Goal: Information Seeking & Learning: Check status

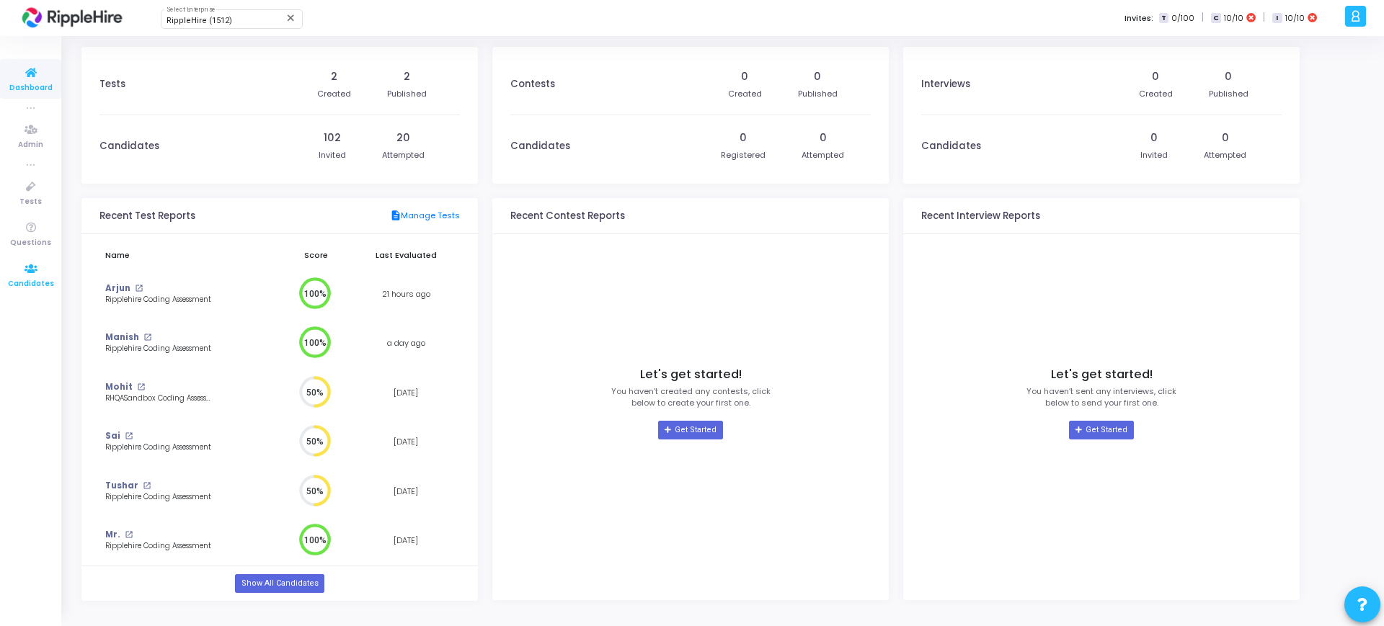
click at [12, 275] on link "Candidates" at bounding box center [30, 275] width 61 height 40
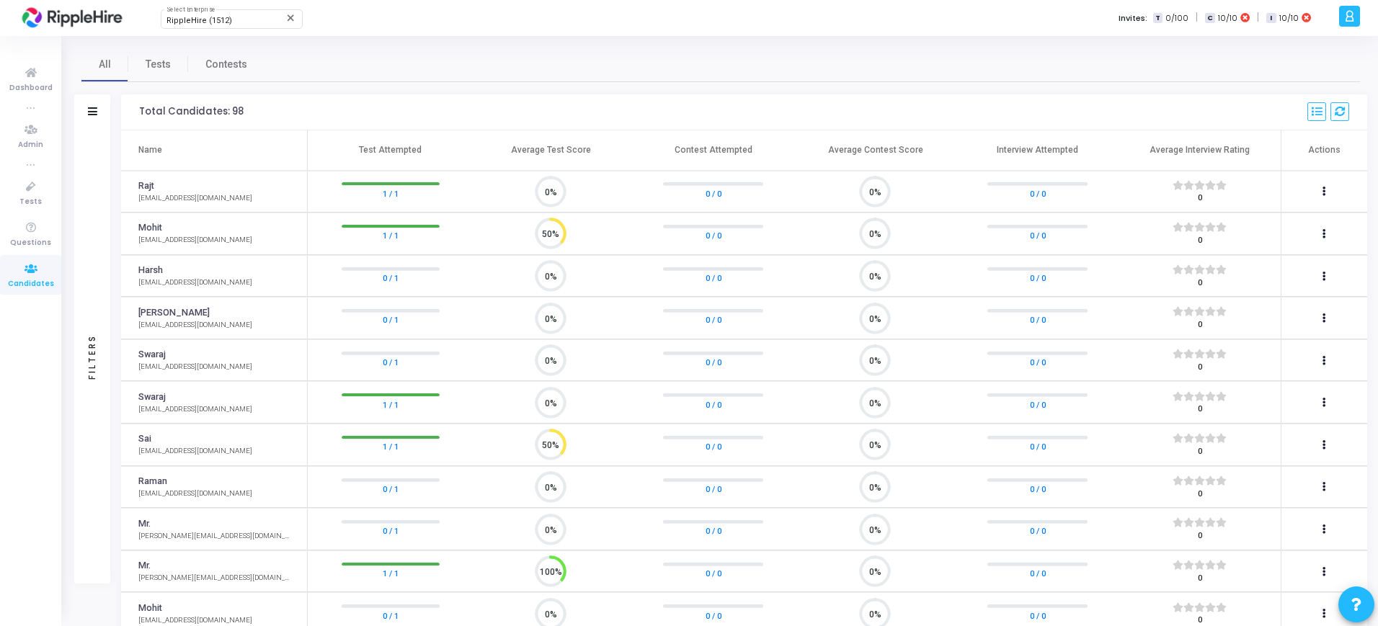
scroll to position [30, 37]
click at [36, 199] on span "Tests" at bounding box center [30, 202] width 22 height 12
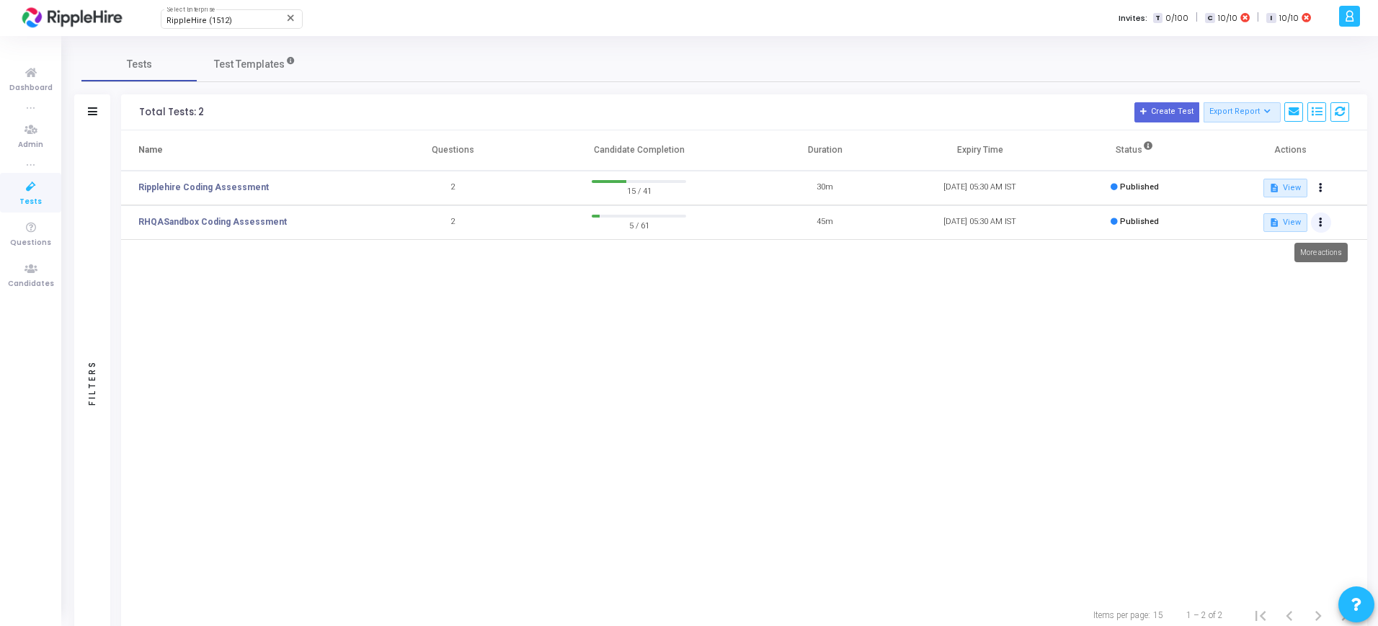
click at [1325, 220] on button at bounding box center [1321, 223] width 20 height 20
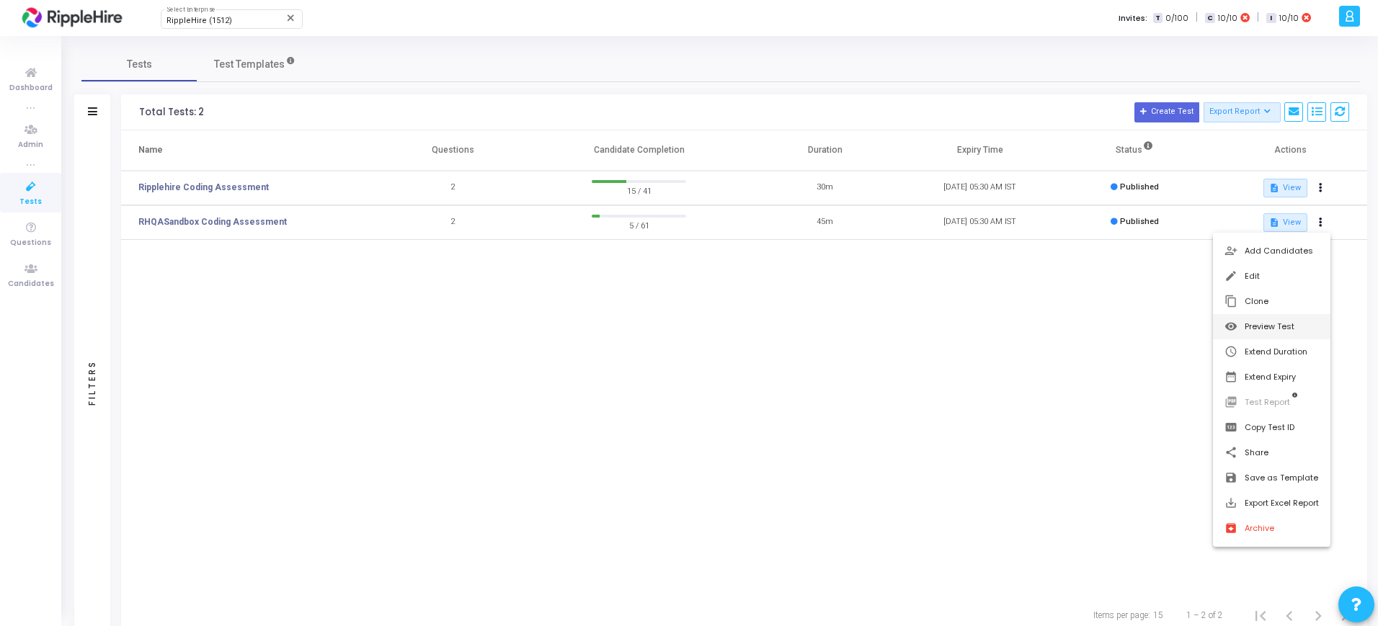
click at [1273, 318] on button "visibility Preview Test" at bounding box center [1271, 326] width 117 height 25
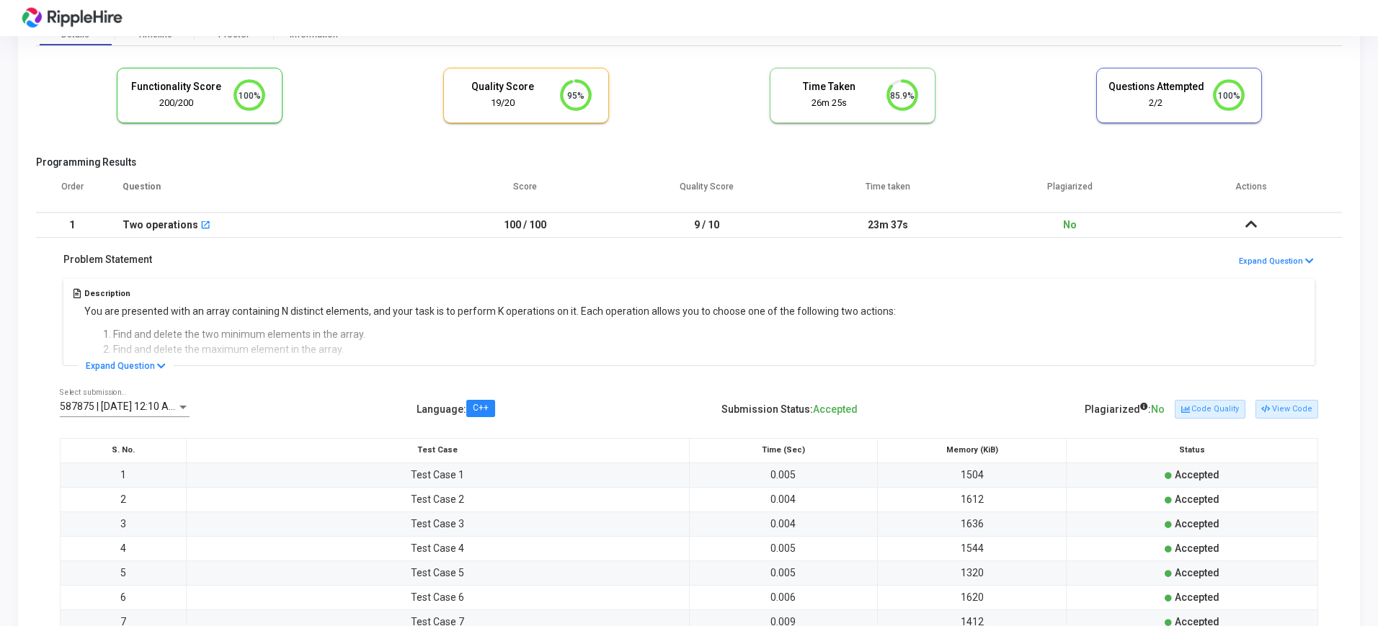
scroll to position [30, 37]
drag, startPoint x: 413, startPoint y: 481, endPoint x: 497, endPoint y: 484, distance: 83.7
click at [497, 484] on td "Test Case 1" at bounding box center [437, 475] width 503 height 25
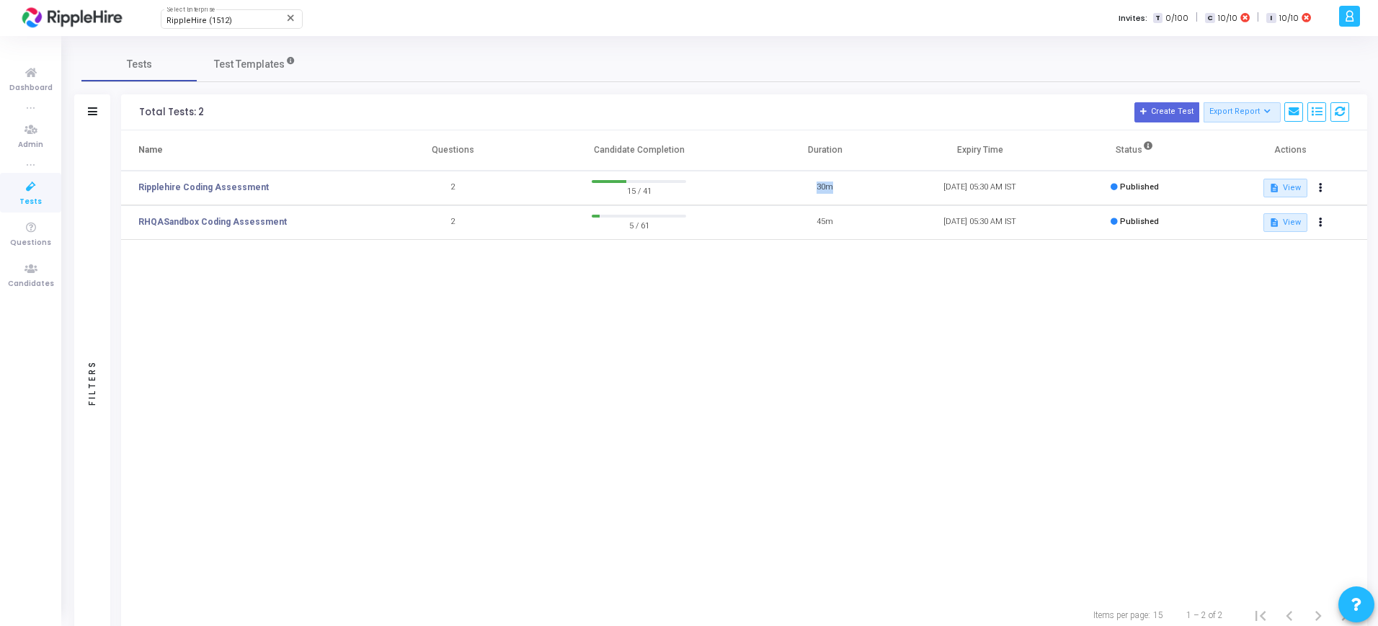
drag, startPoint x: 807, startPoint y: 185, endPoint x: 842, endPoint y: 185, distance: 34.6
click at [842, 185] on td "30m" at bounding box center [824, 188] width 155 height 35
click at [804, 320] on div "Name Questions Candidate Completion Duration Expiry Time Status Actions Rippleh…" at bounding box center [744, 362] width 1246 height 465
drag, startPoint x: 812, startPoint y: 193, endPoint x: 838, endPoint y: 191, distance: 26.0
click at [838, 191] on td "30m" at bounding box center [824, 188] width 155 height 35
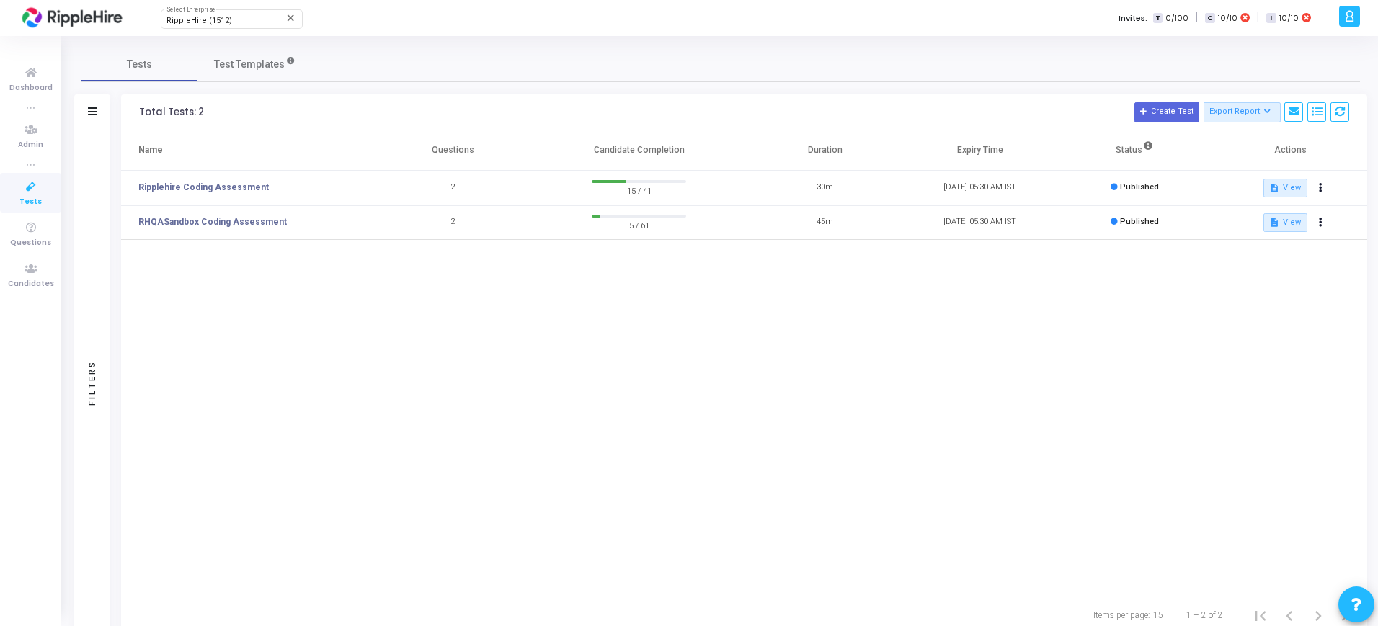
click at [841, 312] on div "Name Questions Candidate Completion Duration Expiry Time Status Actions Rippleh…" at bounding box center [744, 362] width 1246 height 465
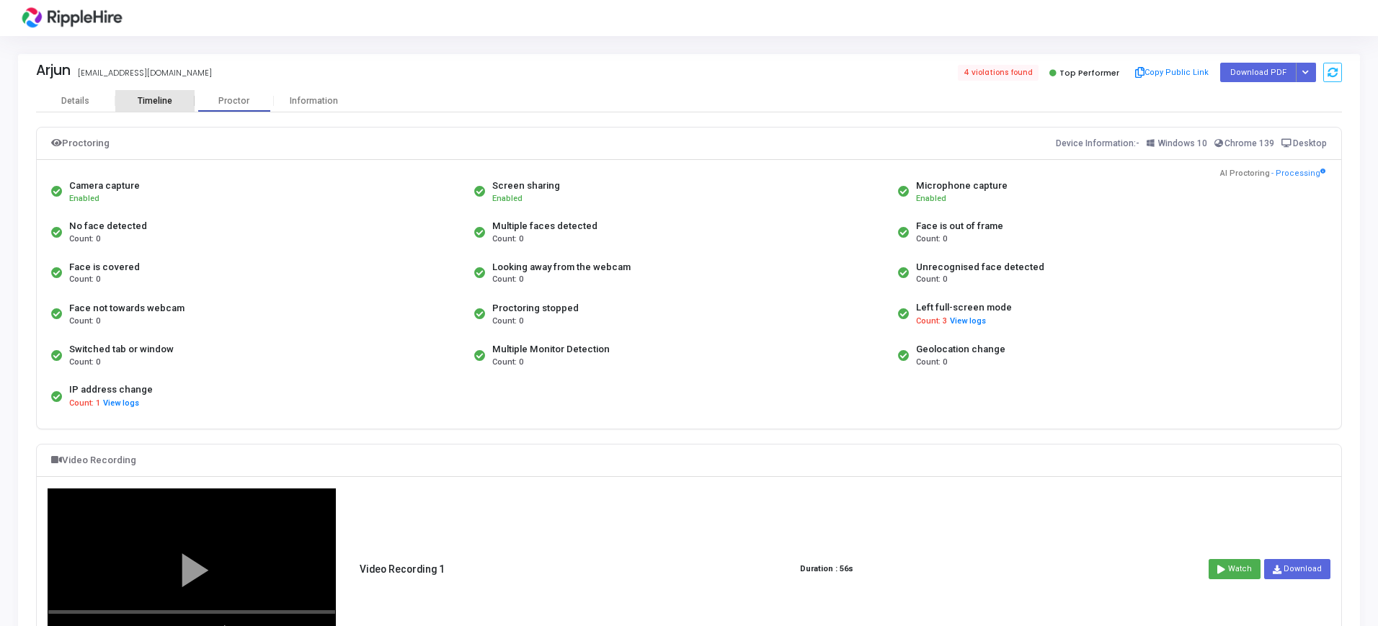
click at [170, 103] on div "Timeline" at bounding box center [155, 101] width 35 height 11
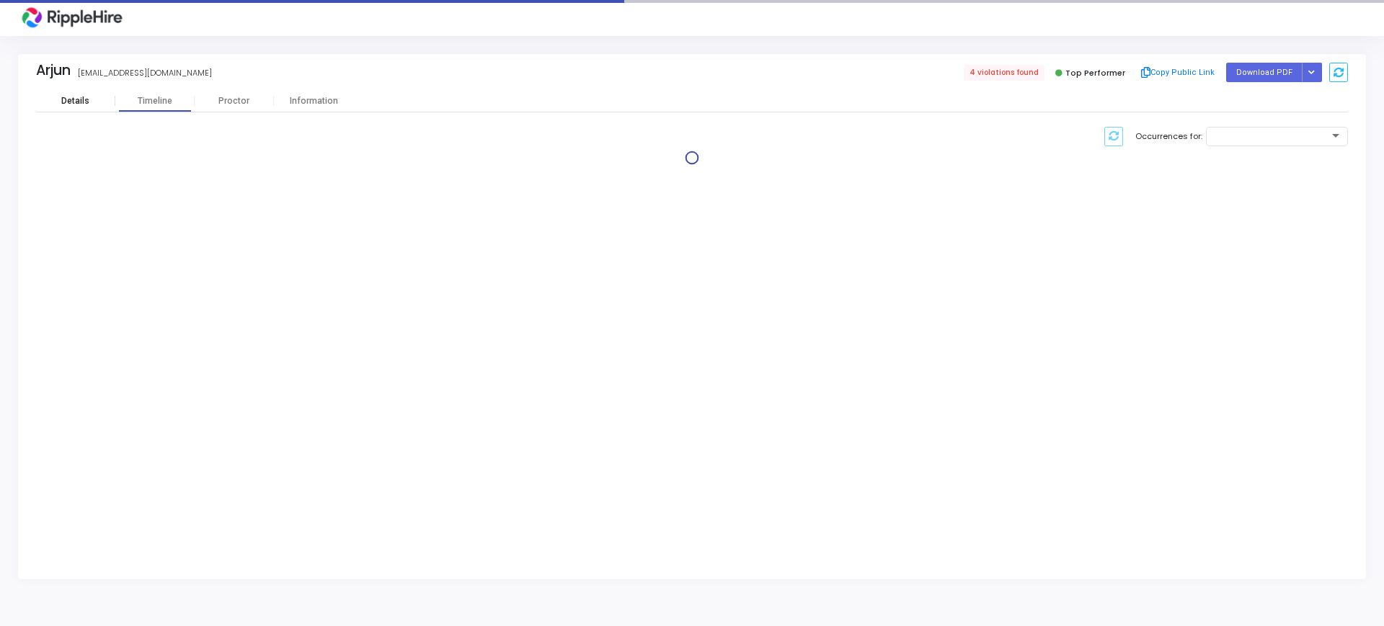
click at [74, 99] on div "Details" at bounding box center [75, 101] width 28 height 11
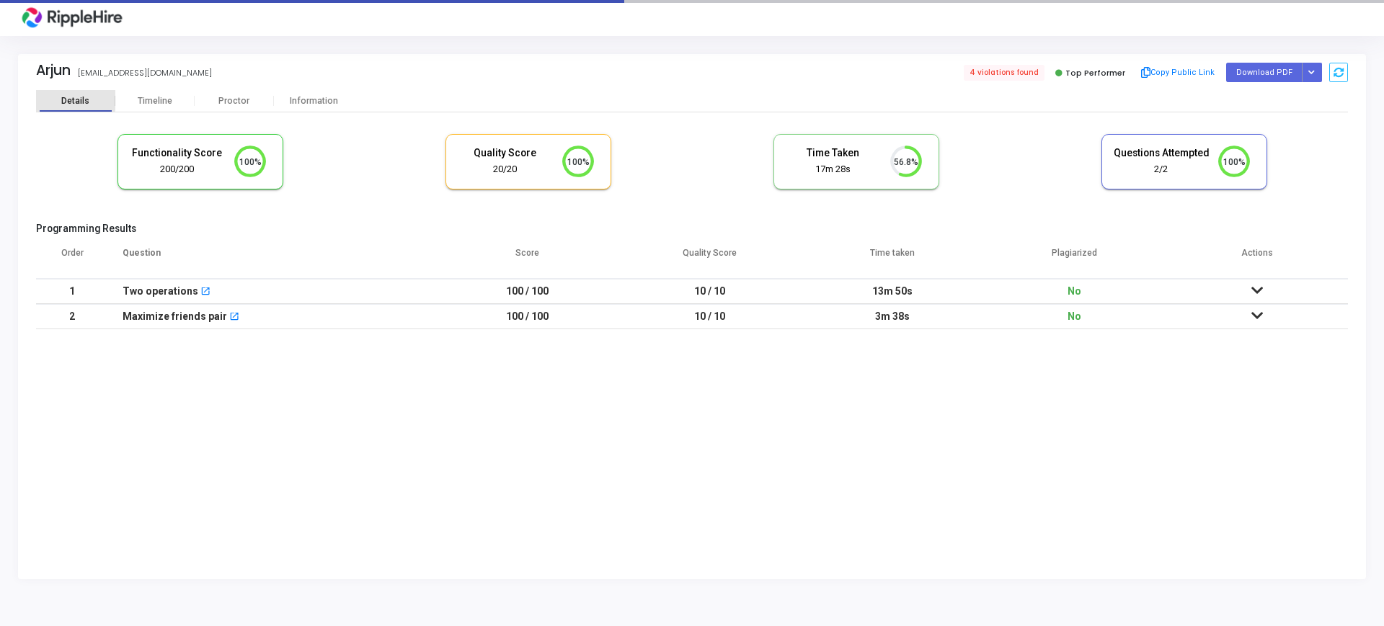
scroll to position [6, 6]
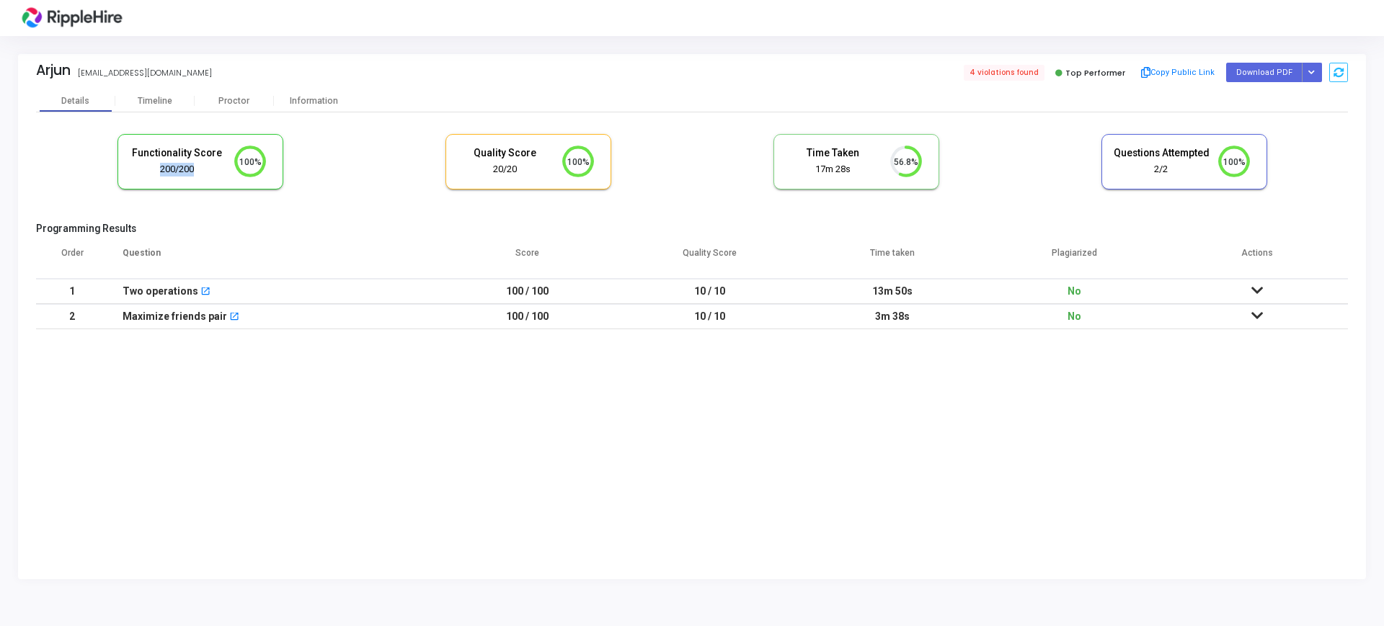
drag, startPoint x: 159, startPoint y: 166, endPoint x: 196, endPoint y: 171, distance: 37.8
click at [196, 171] on div "200/200" at bounding box center [177, 170] width 97 height 14
click at [172, 177] on div "Functionality Score 200/200 100%" at bounding box center [200, 162] width 164 height 54
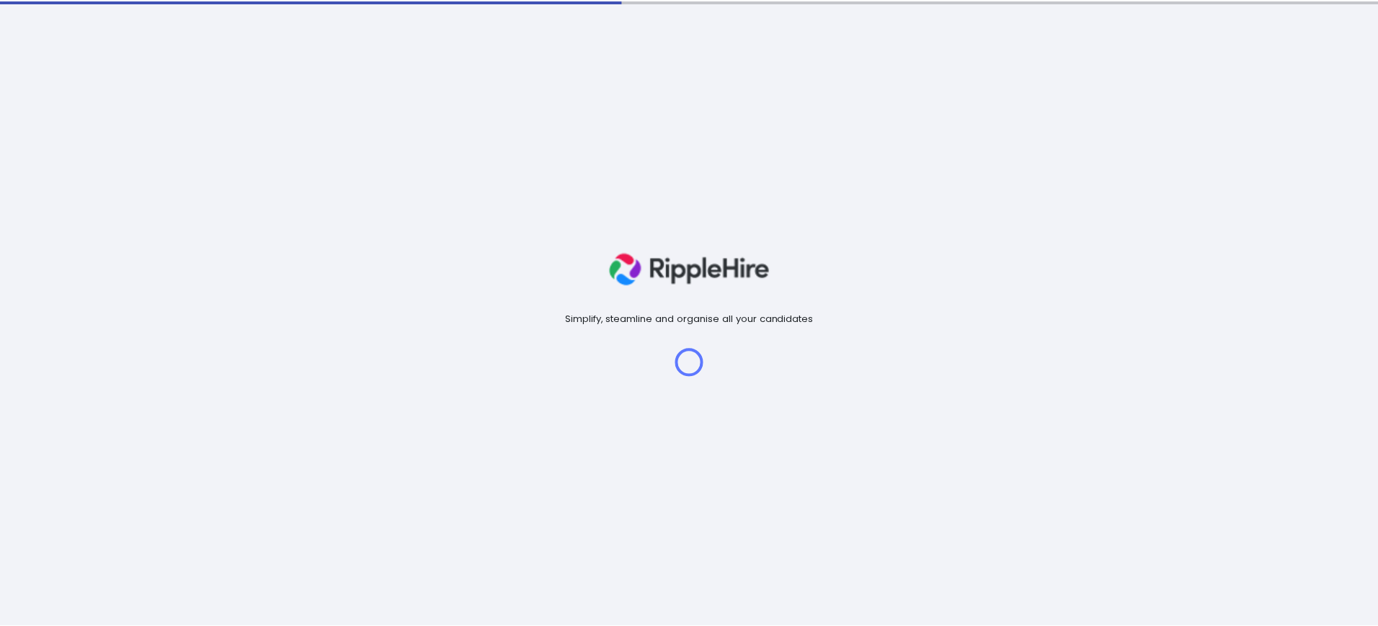
scroll to position [30, 37]
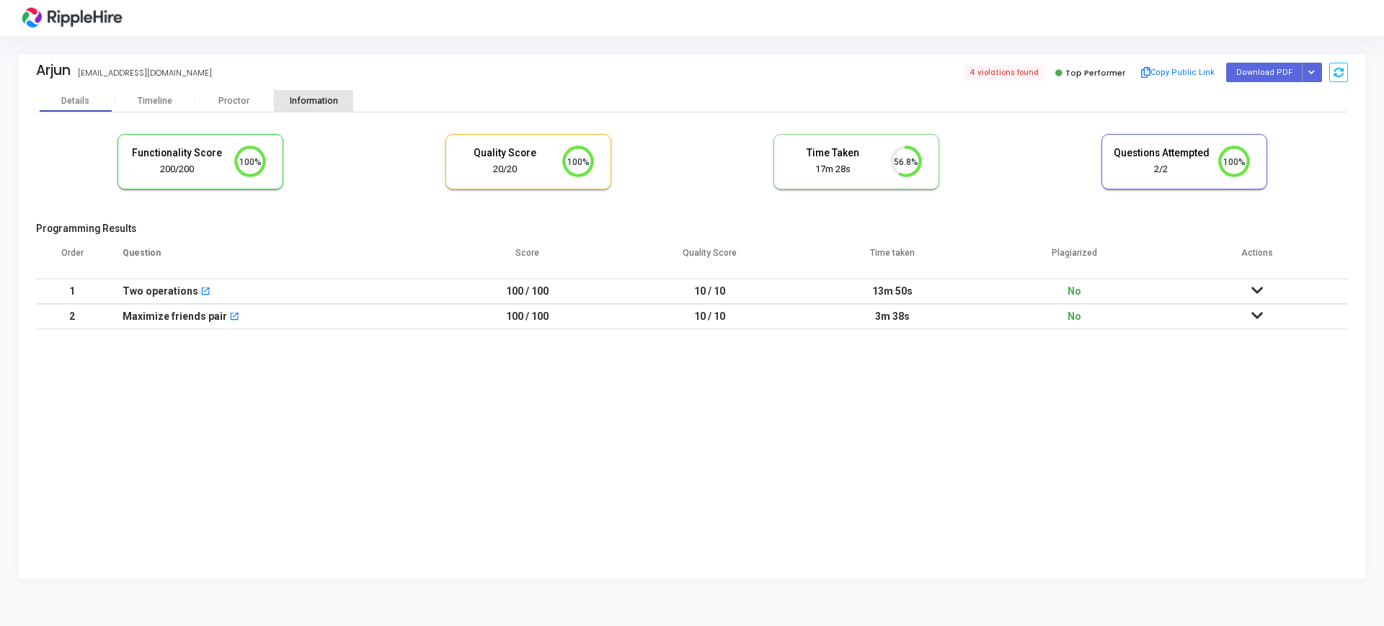
click at [295, 107] on div "Information" at bounding box center [313, 101] width 79 height 22
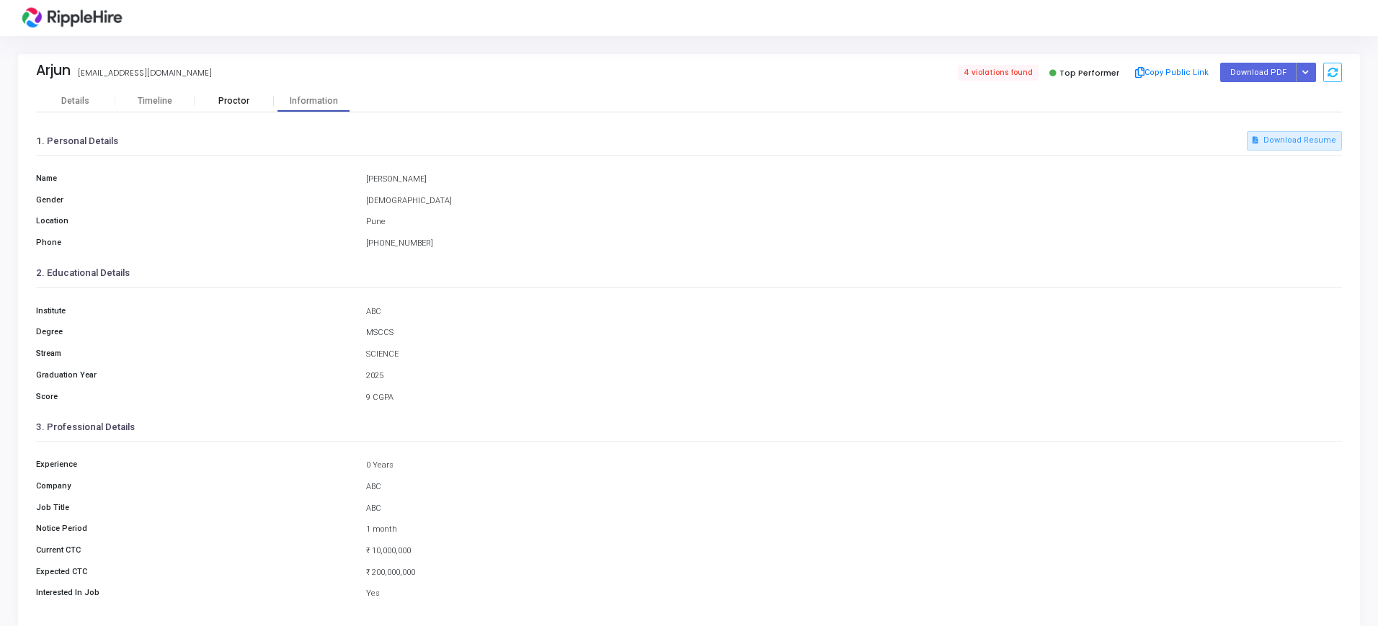
click at [231, 99] on div "Proctor" at bounding box center [234, 101] width 79 height 11
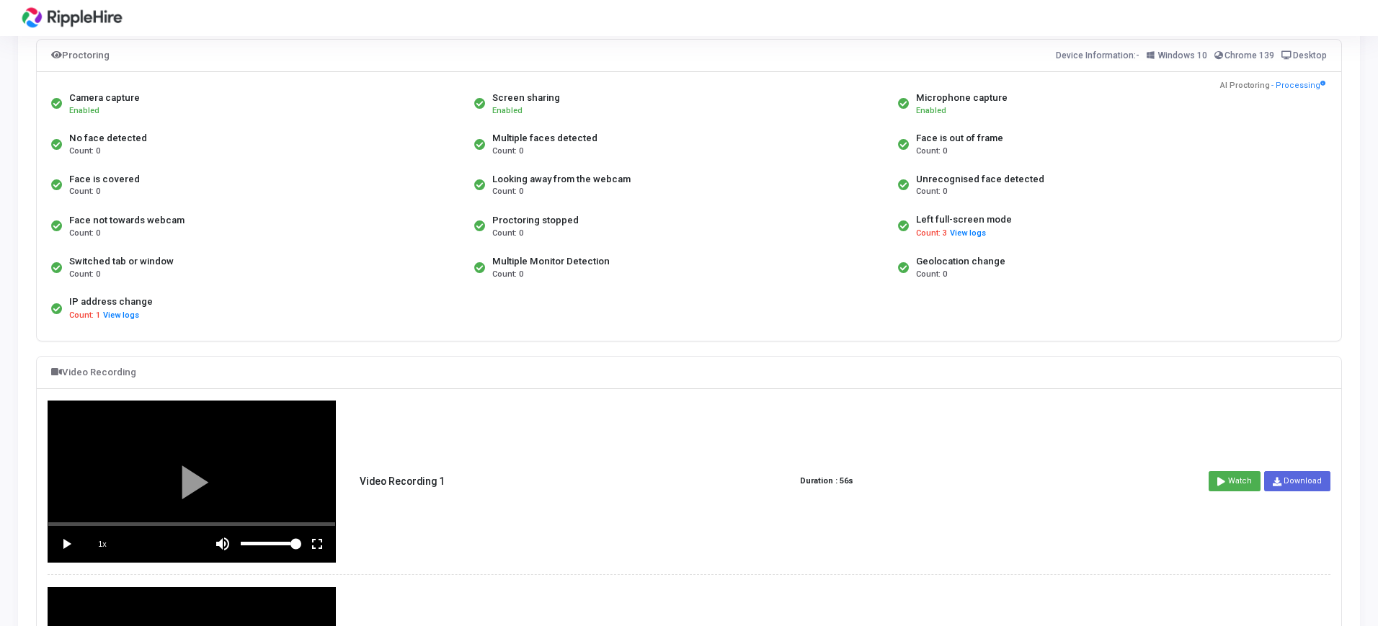
scroll to position [90, 0]
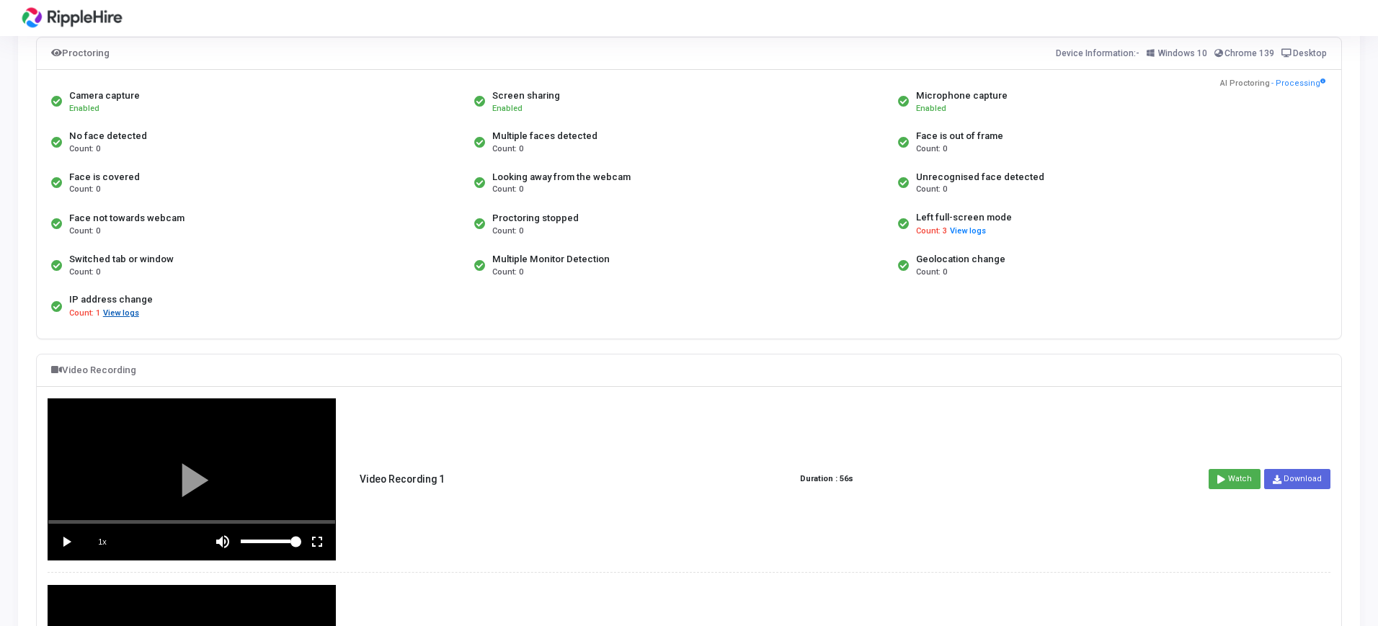
click at [115, 319] on button "View logs" at bounding box center [120, 314] width 37 height 14
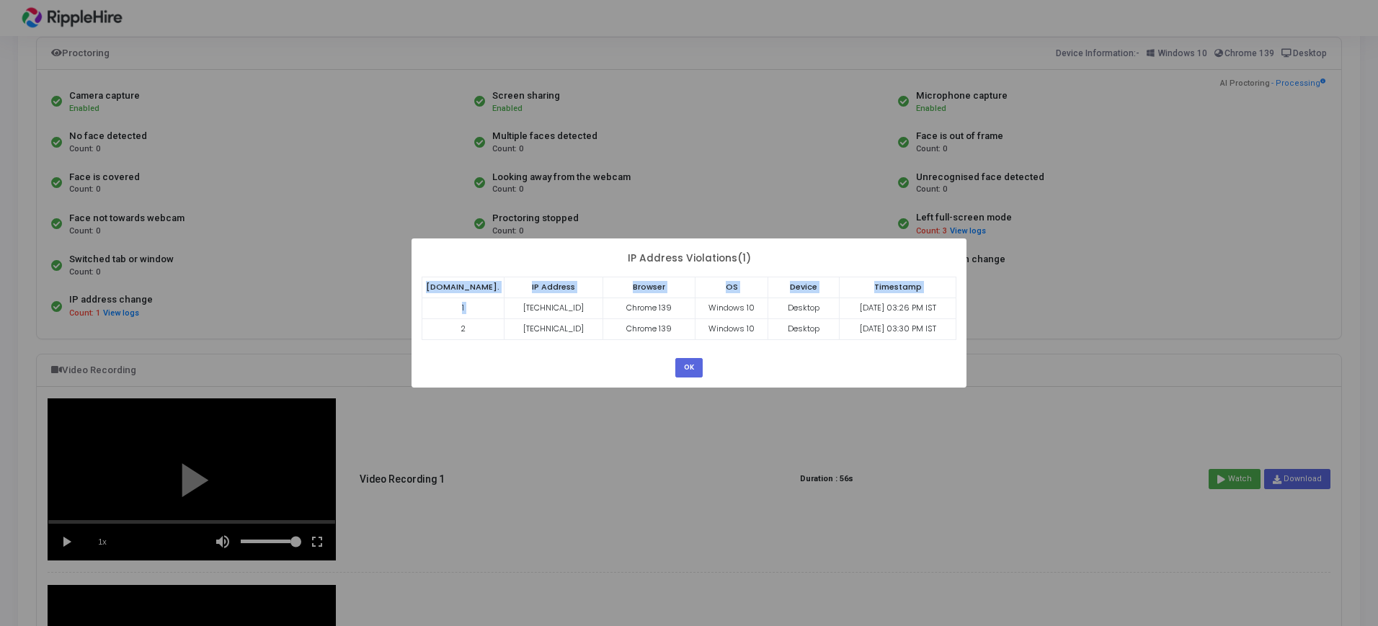
drag, startPoint x: 477, startPoint y: 301, endPoint x: 959, endPoint y: 325, distance: 482.8
click at [959, 325] on div "? ! i × IP Address Violations(1) S.No. IP Address Browser OS Device Timestamp 1…" at bounding box center [689, 313] width 555 height 148
click at [741, 368] on div "? ! i × IP Address Violations(1) S.No. IP Address Browser OS Device Timestamp 1…" at bounding box center [689, 313] width 555 height 148
click at [686, 371] on button "OK" at bounding box center [688, 367] width 27 height 19
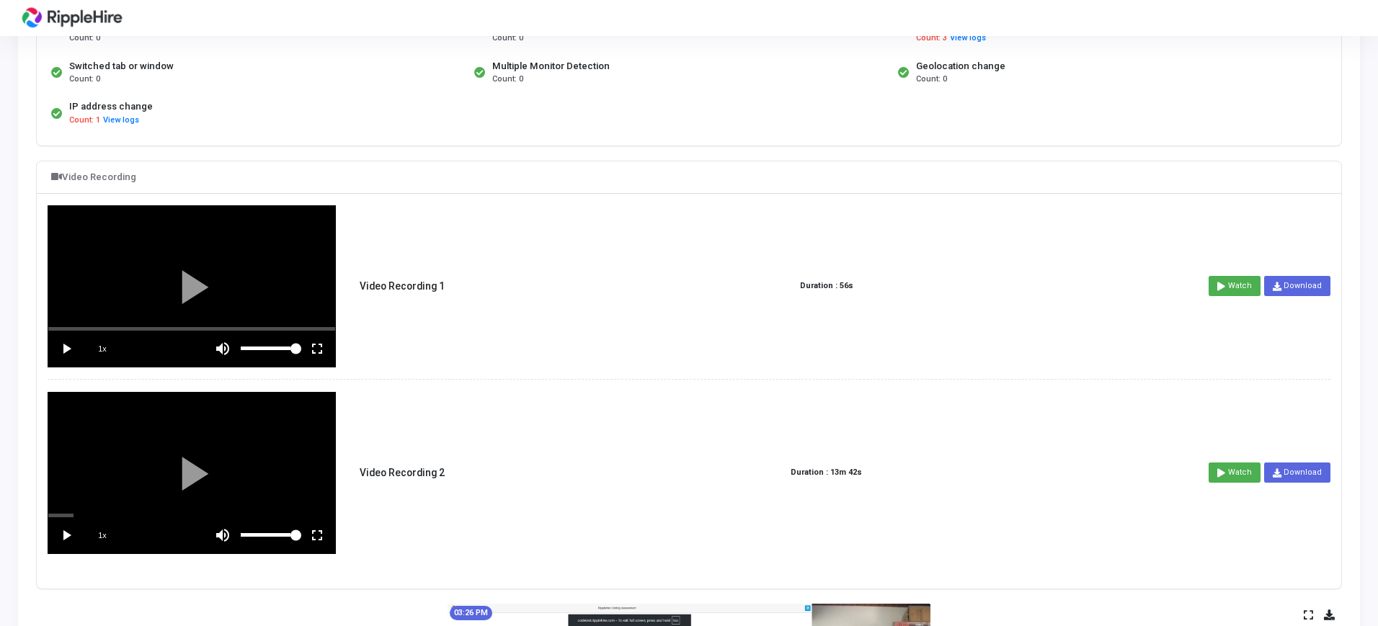
scroll to position [360, 0]
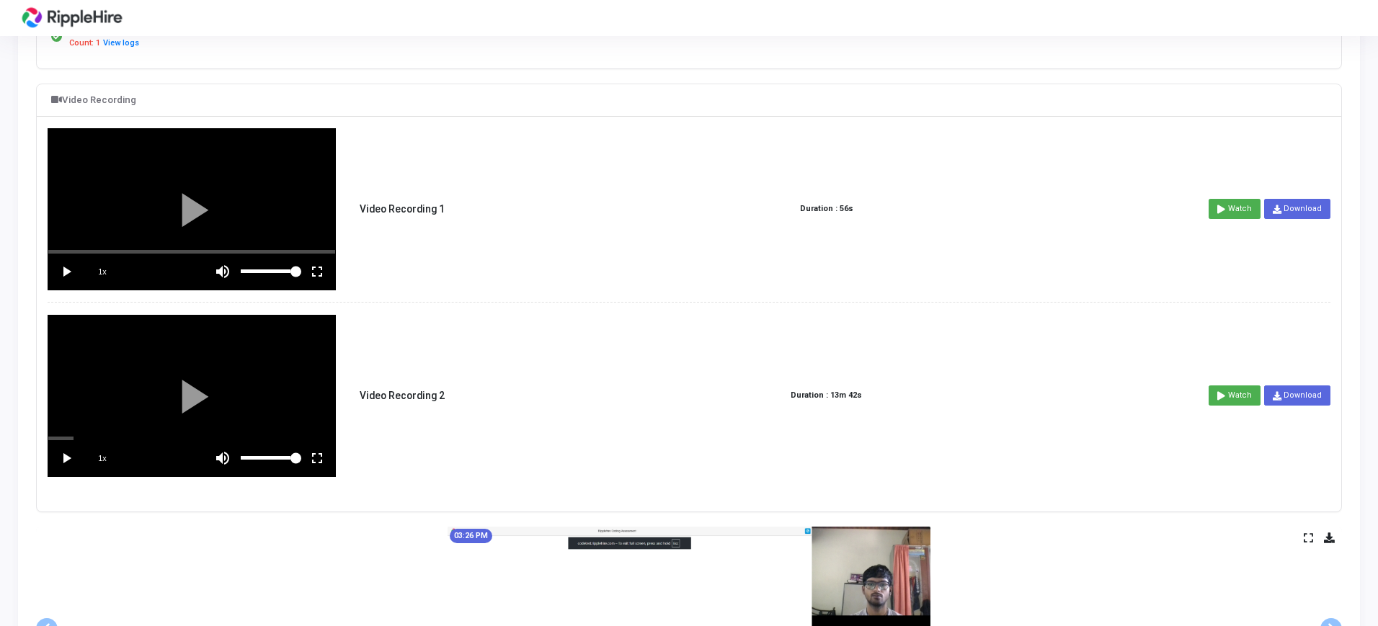
click at [68, 270] on vg-play-pause at bounding box center [66, 272] width 36 height 36
click at [219, 270] on vg-mute at bounding box center [223, 272] width 36 height 36
click at [311, 266] on vg-fullscreen at bounding box center [317, 272] width 36 height 36
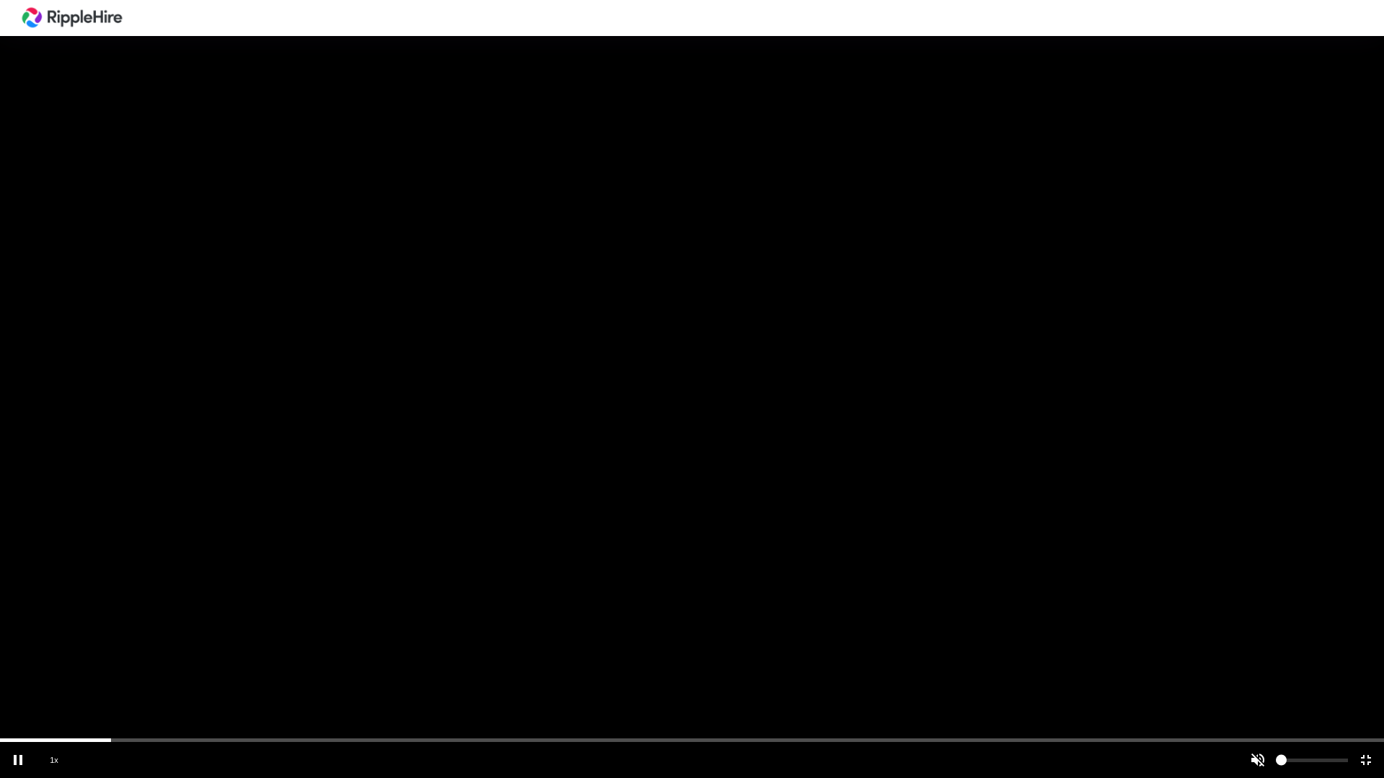
click at [730, 626] on div "scrub bar" at bounding box center [692, 741] width 1384 height 4
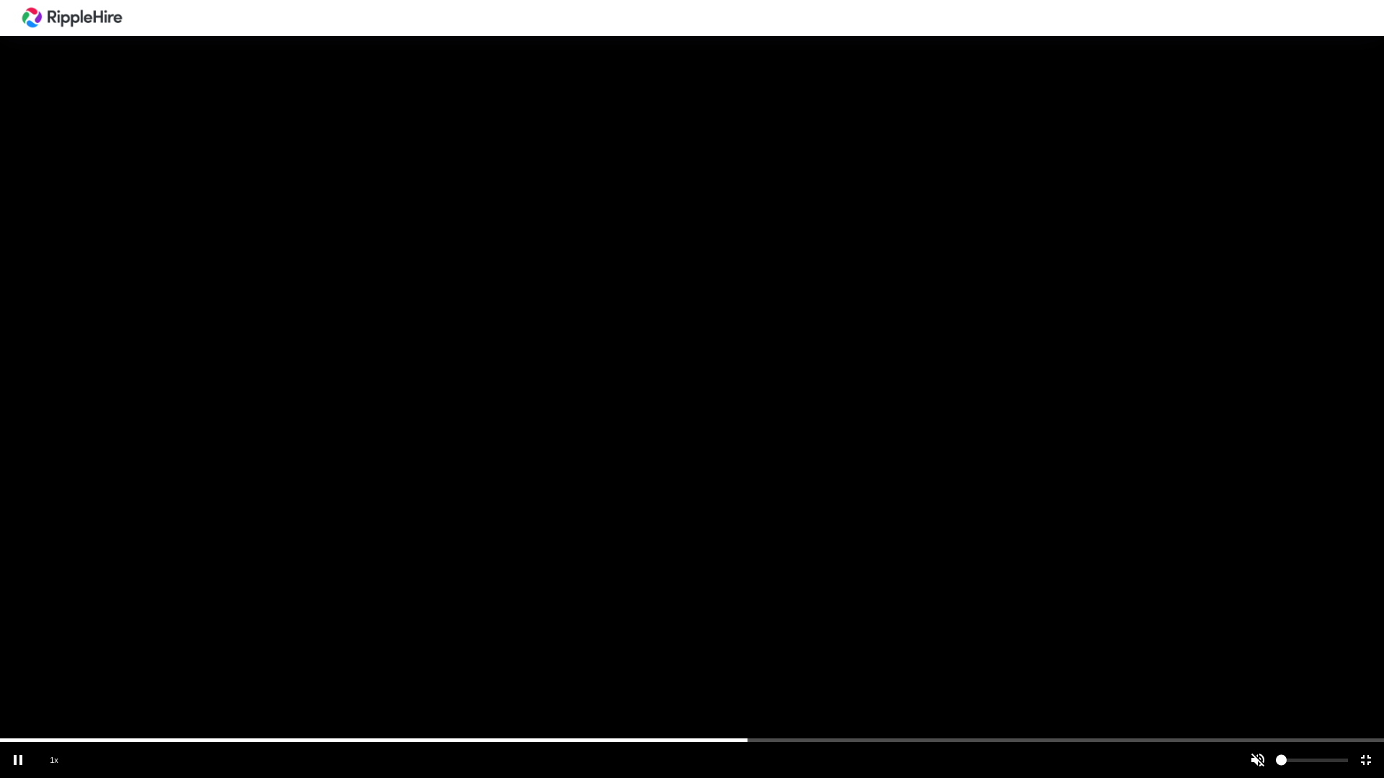
click at [603, 626] on div at bounding box center [692, 389] width 1384 height 778
click at [602, 626] on div at bounding box center [692, 389] width 1384 height 778
click at [547, 626] on div "scrub bar" at bounding box center [692, 741] width 1384 height 4
click at [529, 626] on div "scrub bar" at bounding box center [692, 741] width 1384 height 4
click at [479, 626] on div at bounding box center [692, 389] width 1384 height 778
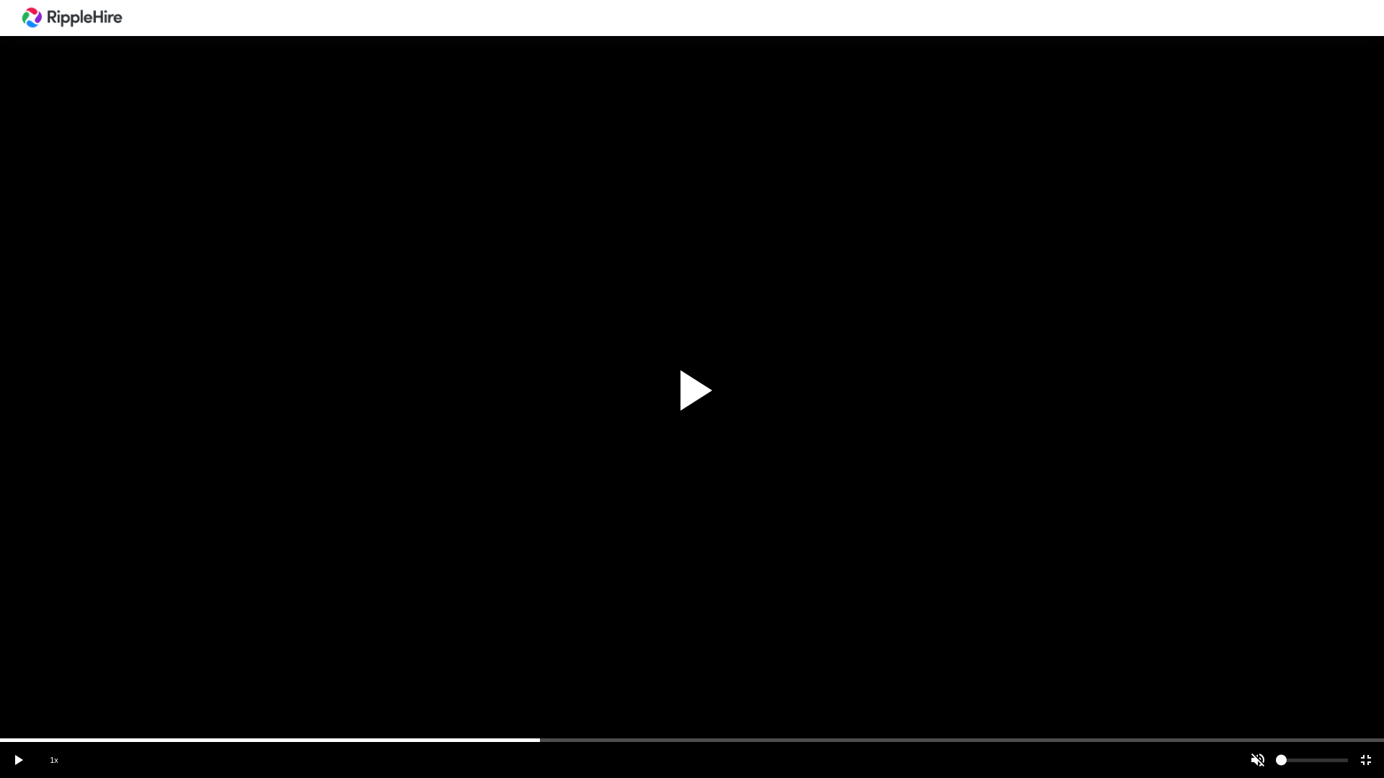
click at [457, 626] on div at bounding box center [692, 389] width 1384 height 778
click at [1160, 626] on div at bounding box center [692, 389] width 1384 height 778
click at [1212, 626] on div at bounding box center [692, 389] width 1384 height 778
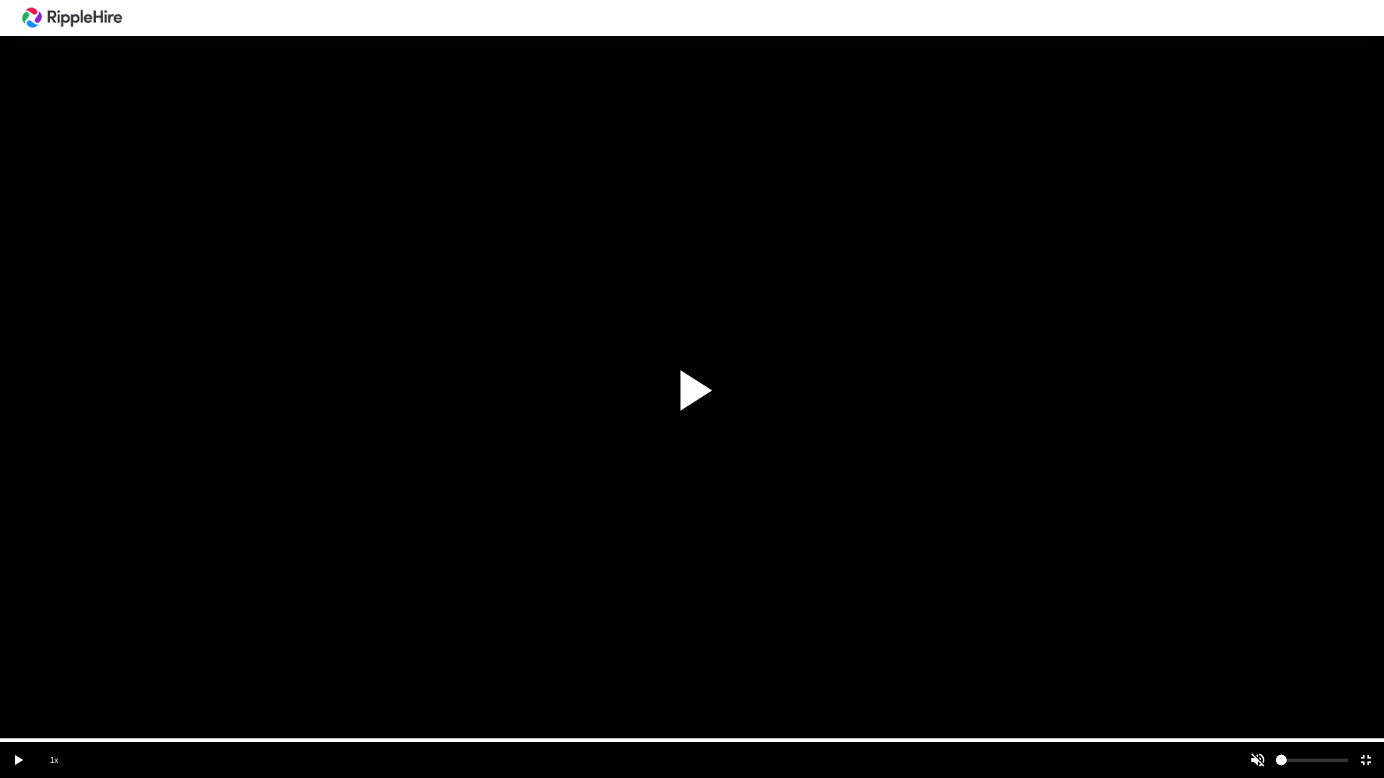
drag, startPoint x: 631, startPoint y: 739, endPoint x: 1383, endPoint y: 720, distance: 752.7
click at [1383, 626] on vg-player "1x" at bounding box center [692, 389] width 1384 height 778
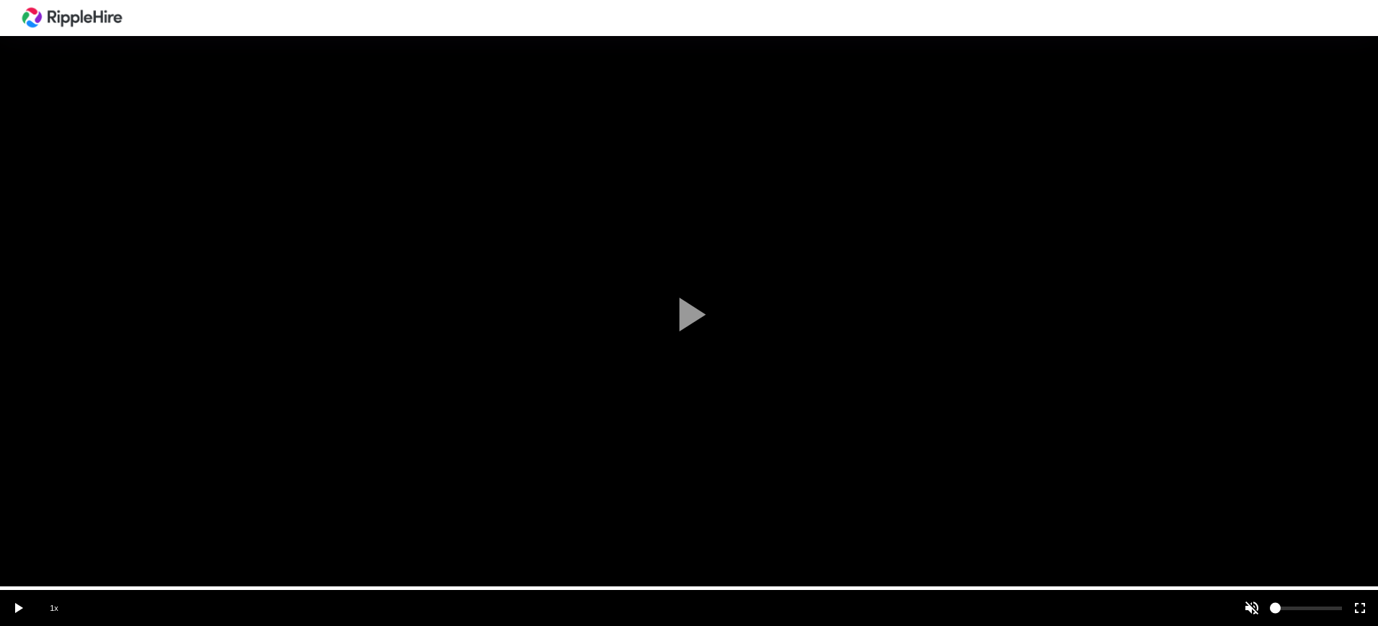
scroll to position [270, 0]
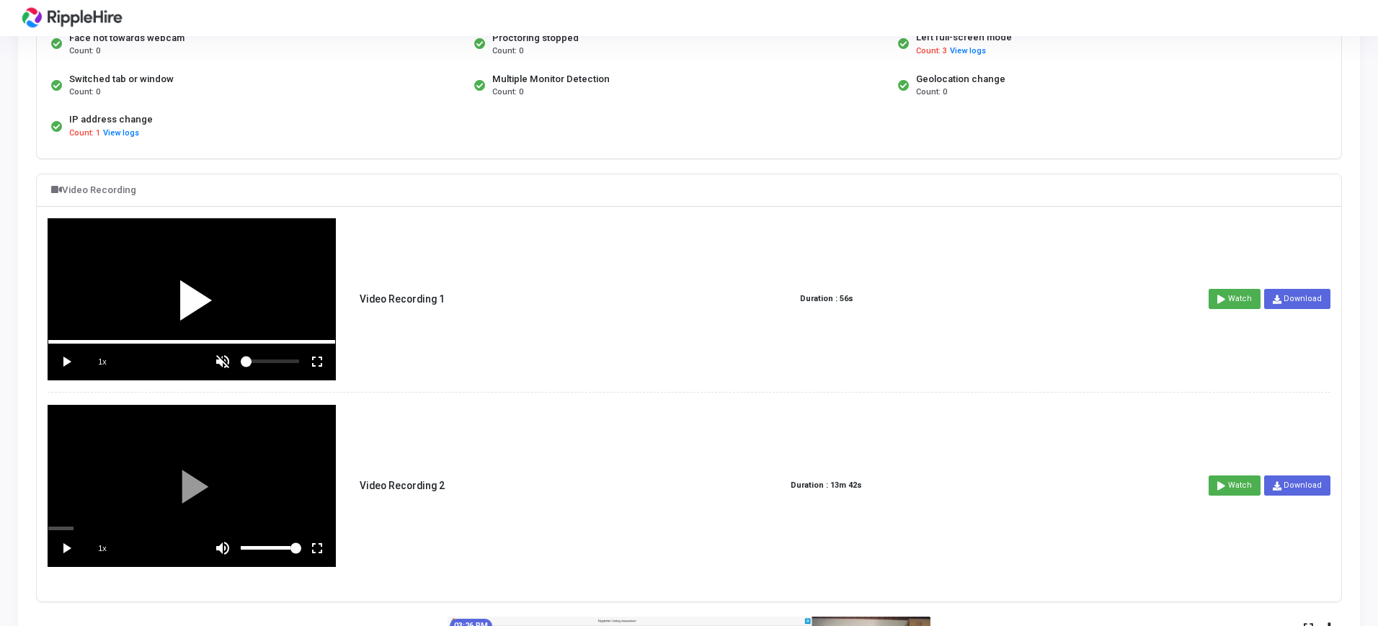
click at [177, 284] on div at bounding box center [191, 299] width 287 height 161
click at [324, 360] on vg-fullscreen at bounding box center [317, 362] width 36 height 36
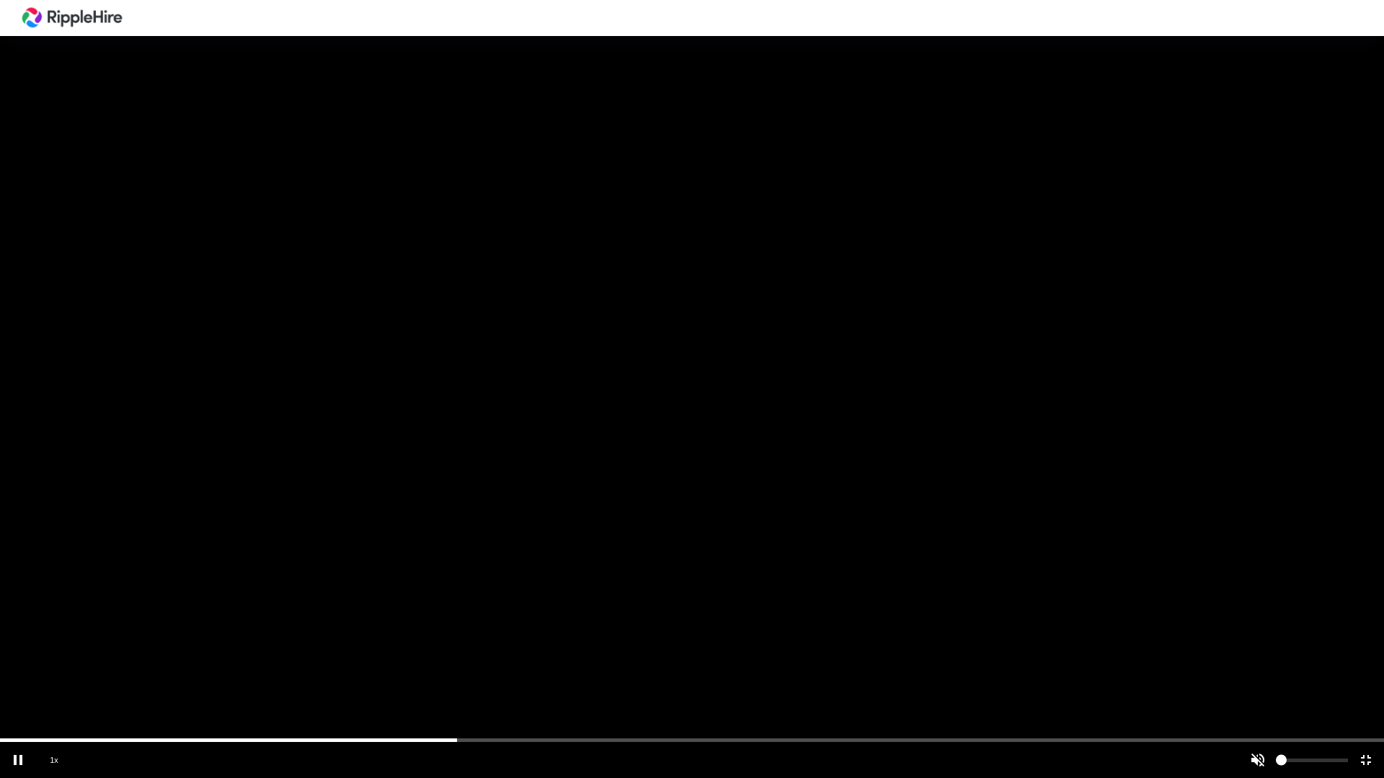
click at [19, 626] on vg-play-pause at bounding box center [18, 760] width 36 height 36
click at [456, 626] on div "scrub bar" at bounding box center [656, 760] width 1067 height 36
click at [407, 626] on div at bounding box center [692, 389] width 1384 height 778
click at [424, 626] on div "scrub bar" at bounding box center [692, 741] width 1384 height 4
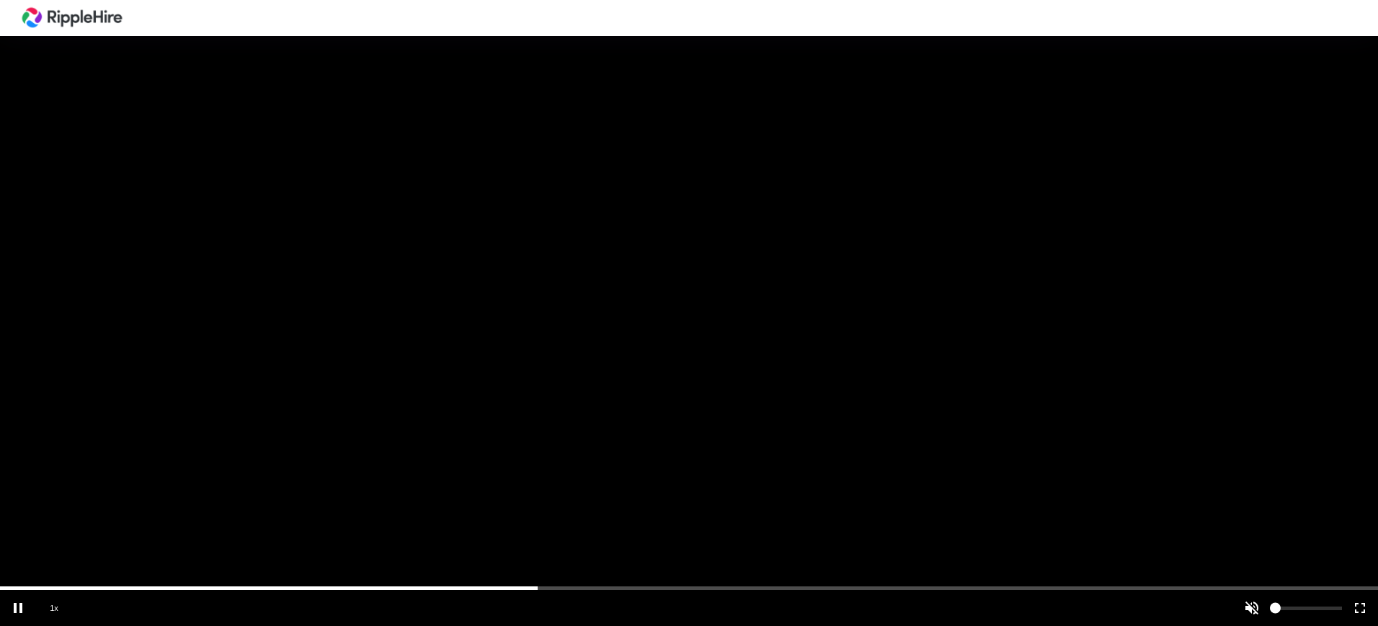
scroll to position [270, 0]
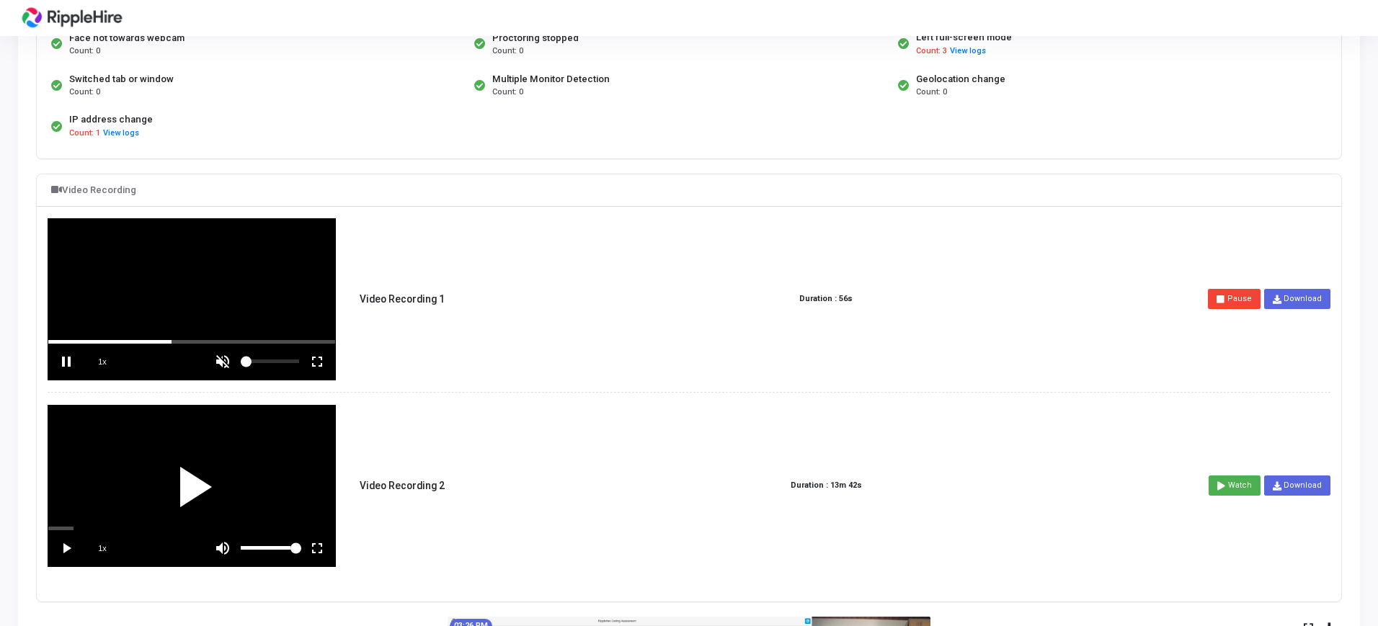
click at [157, 479] on div at bounding box center [191, 486] width 287 height 161
click at [63, 356] on vg-play-pause at bounding box center [66, 362] width 36 height 36
click at [232, 548] on vg-mute at bounding box center [223, 548] width 36 height 36
click at [318, 539] on vg-fullscreen at bounding box center [317, 548] width 36 height 36
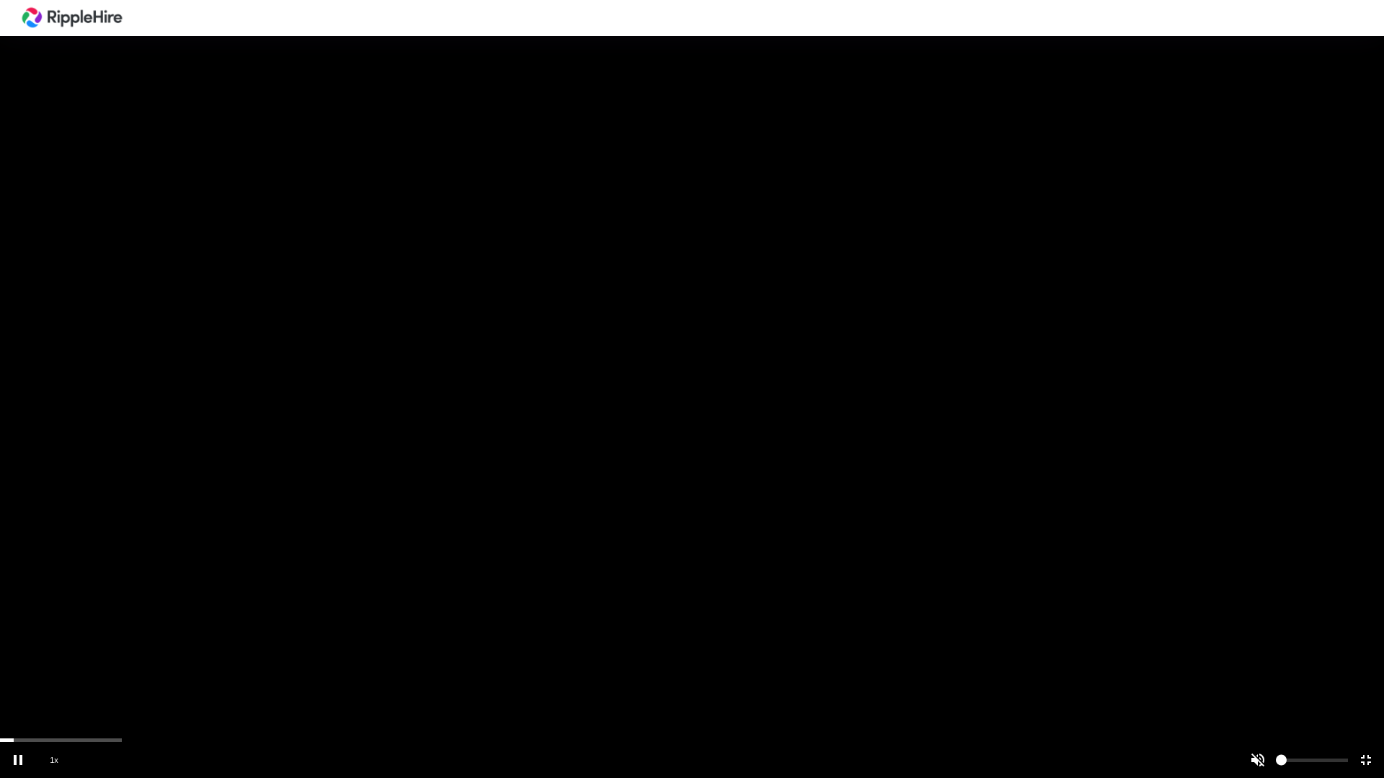
click at [24, 626] on vg-play-pause at bounding box center [18, 760] width 36 height 36
click at [27, 626] on vg-play-pause at bounding box center [18, 760] width 36 height 36
click at [29, 626] on vg-play-pause at bounding box center [18, 760] width 36 height 36
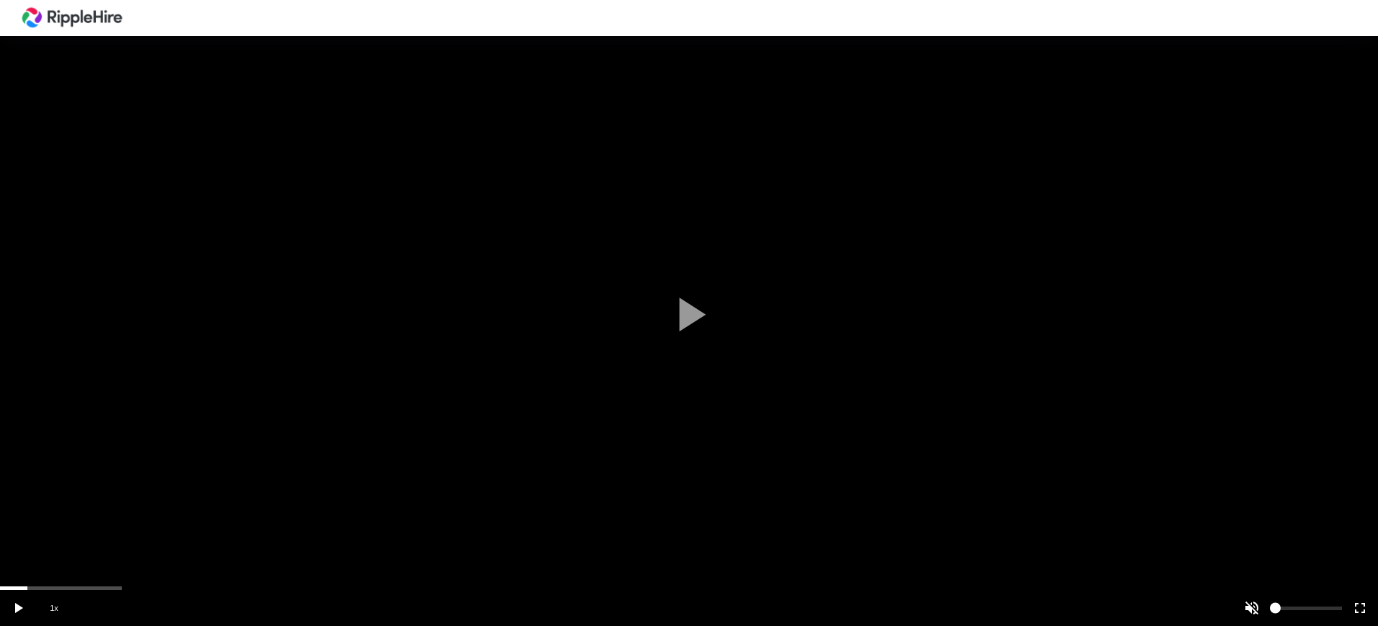
scroll to position [90, 0]
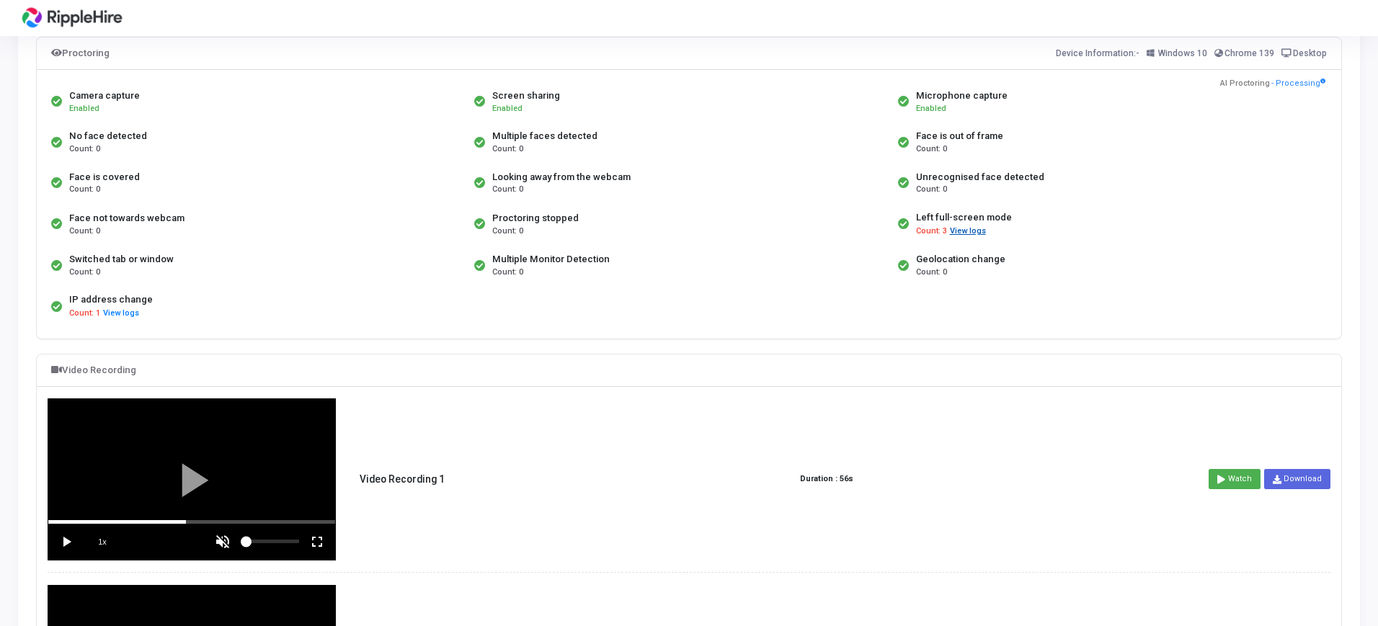
click at [961, 234] on button "View logs" at bounding box center [967, 232] width 37 height 14
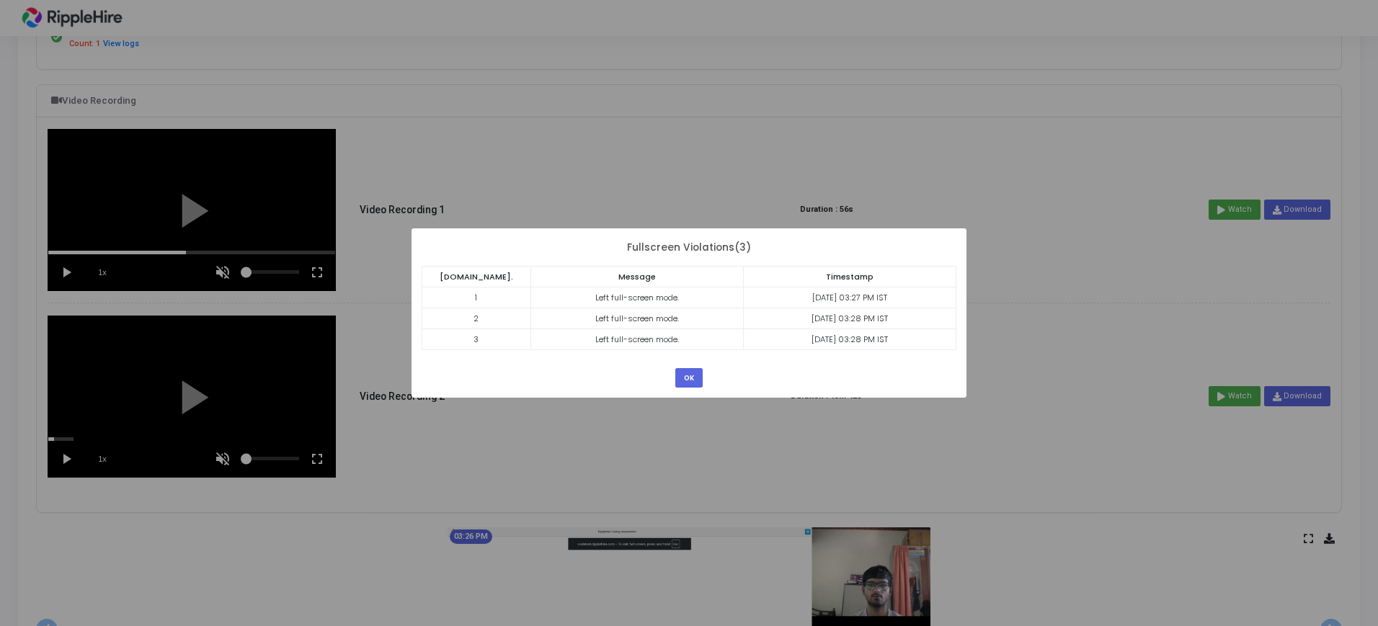
scroll to position [360, 0]
click at [697, 370] on button "OK" at bounding box center [688, 377] width 27 height 19
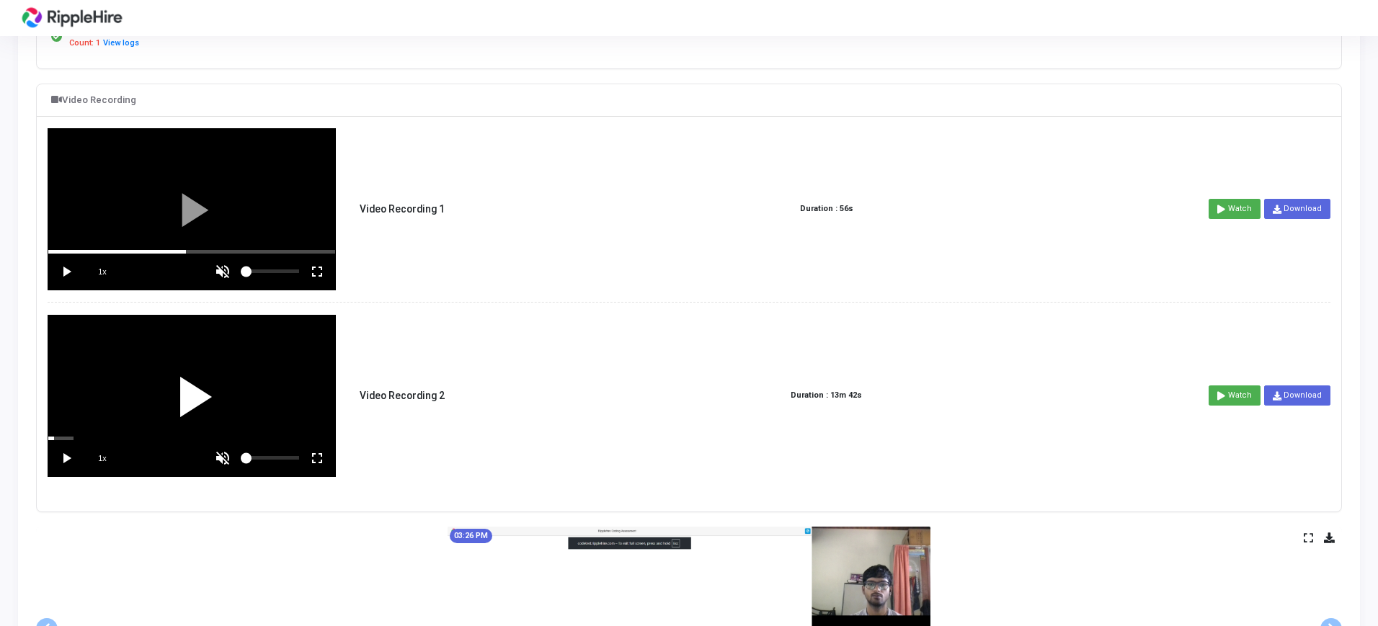
click at [126, 388] on div at bounding box center [191, 396] width 287 height 161
click at [215, 380] on div at bounding box center [191, 396] width 287 height 161
click at [72, 454] on vg-play-pause at bounding box center [66, 458] width 36 height 36
click at [328, 461] on vg-fullscreen at bounding box center [317, 458] width 36 height 36
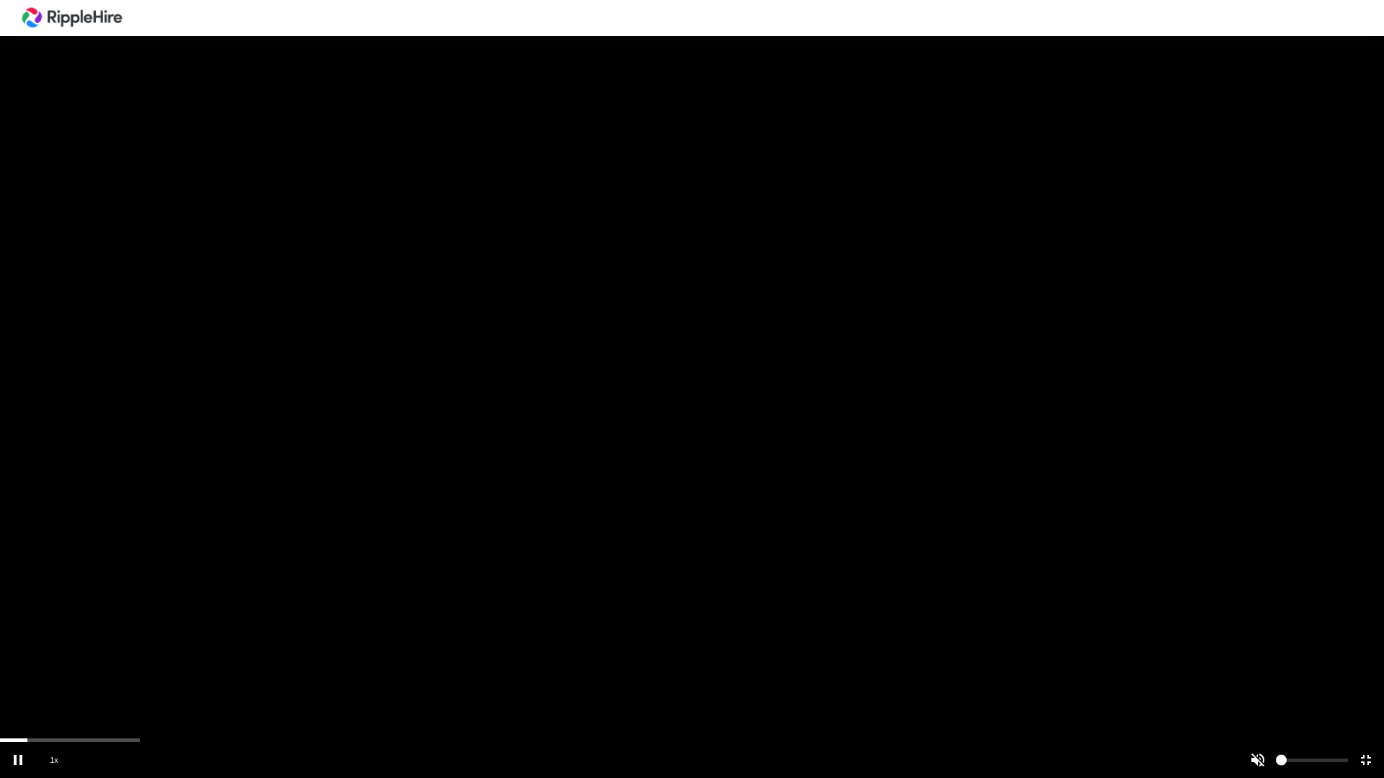
click at [41, 626] on span "1x" at bounding box center [54, 760] width 36 height 36
click at [55, 626] on div "scrub bar" at bounding box center [692, 741] width 1384 height 4
click at [73, 626] on div at bounding box center [692, 389] width 1384 height 778
click at [78, 626] on div at bounding box center [692, 389] width 1384 height 778
click at [84, 626] on vg-controls "1.5x" at bounding box center [692, 760] width 1384 height 36
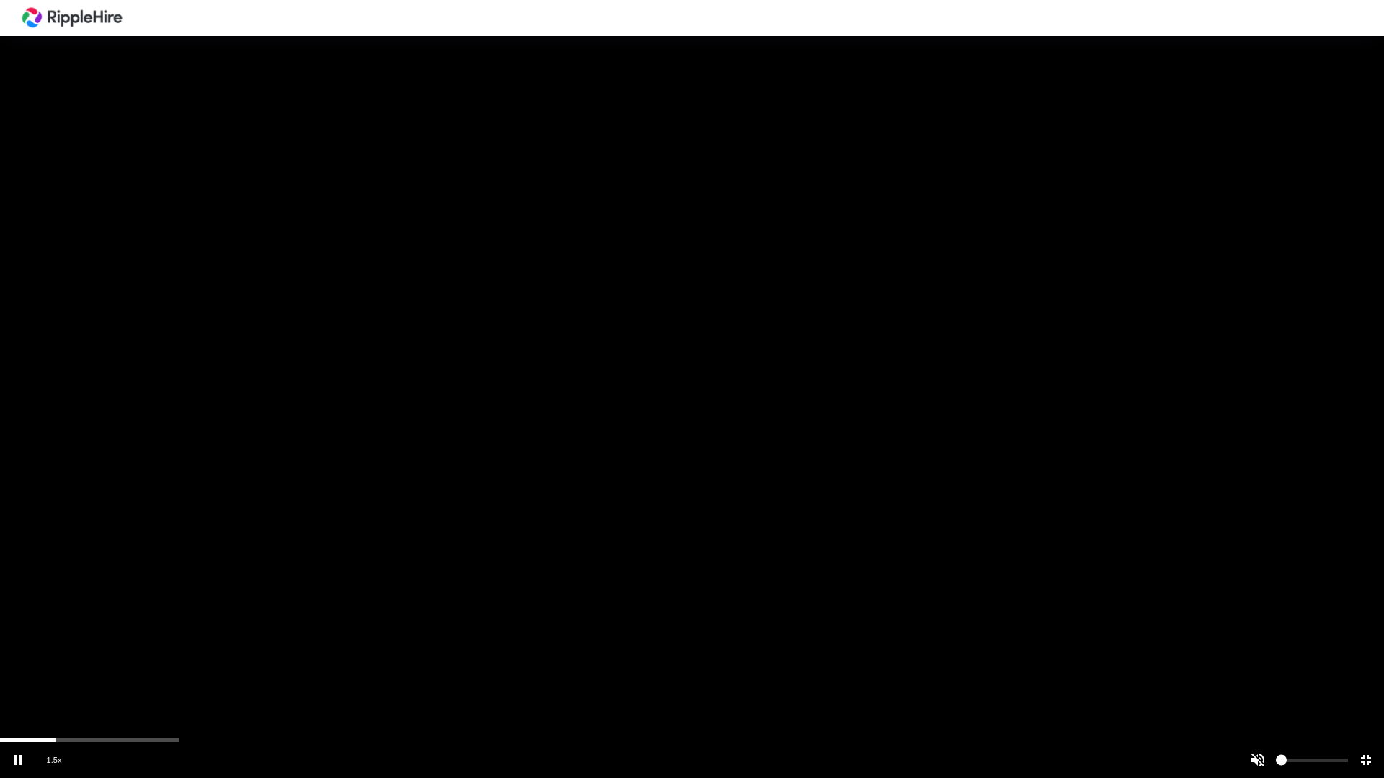
click at [93, 626] on div "scrub bar" at bounding box center [692, 741] width 1384 height 4
click at [111, 626] on div at bounding box center [692, 389] width 1384 height 778
click at [144, 626] on div at bounding box center [692, 389] width 1384 height 778
click at [147, 626] on div at bounding box center [692, 389] width 1384 height 778
click at [166, 626] on div at bounding box center [692, 389] width 1384 height 778
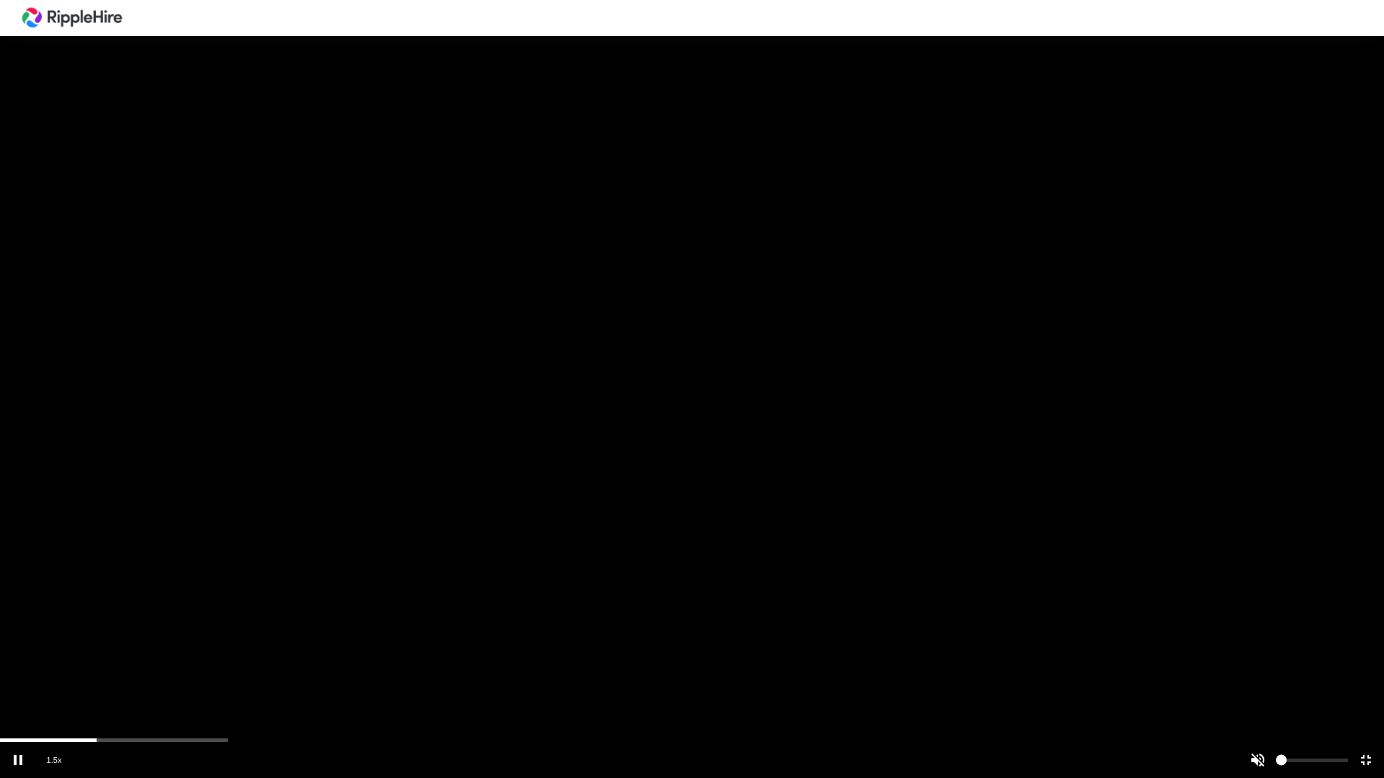
click at [21, 626] on vg-play-pause at bounding box center [18, 760] width 36 height 36
click at [130, 626] on div at bounding box center [692, 389] width 1384 height 778
click at [151, 626] on div "scrub bar" at bounding box center [692, 741] width 1384 height 4
click at [172, 626] on div at bounding box center [692, 389] width 1384 height 778
click at [187, 626] on div at bounding box center [692, 389] width 1384 height 778
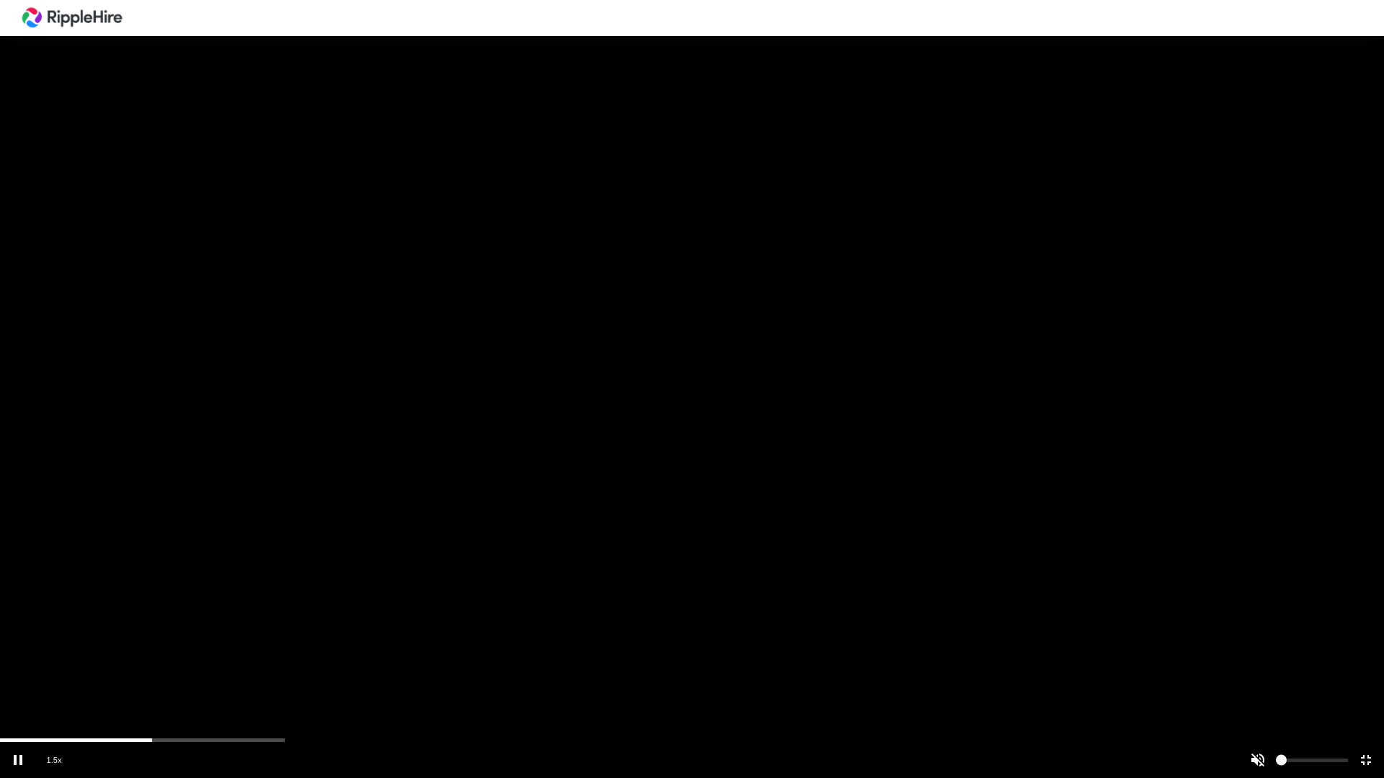
click at [200, 626] on div "scrub bar" at bounding box center [656, 760] width 1067 height 36
click at [18, 626] on div "scrub bar" at bounding box center [692, 741] width 1384 height 4
click at [14, 626] on vg-play-pause at bounding box center [18, 760] width 36 height 36
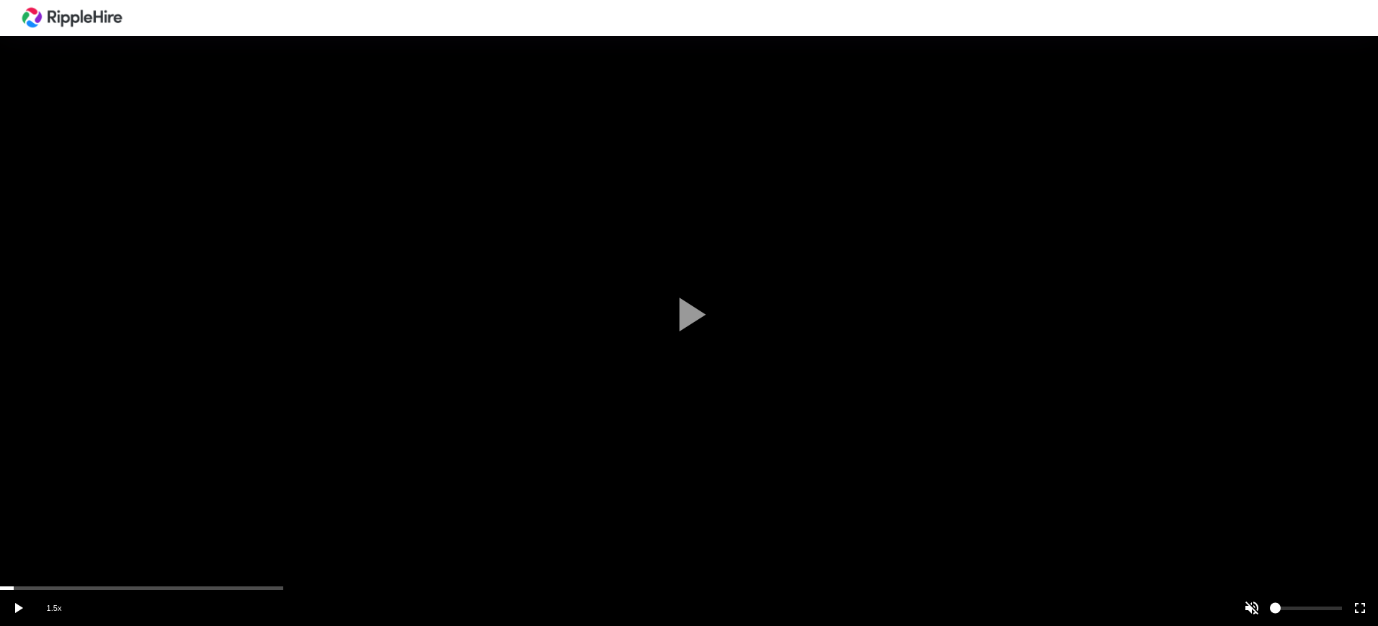
scroll to position [180, 0]
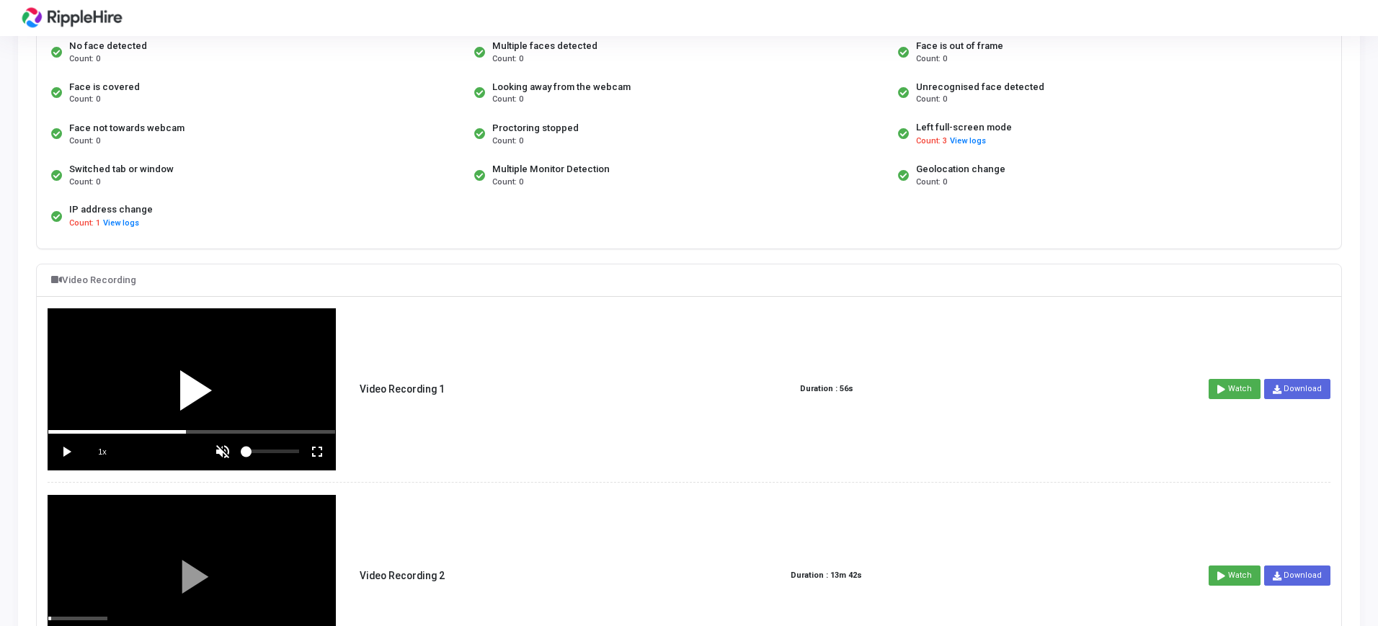
click at [234, 389] on div at bounding box center [191, 389] width 287 height 161
click at [320, 454] on vg-fullscreen at bounding box center [317, 452] width 36 height 36
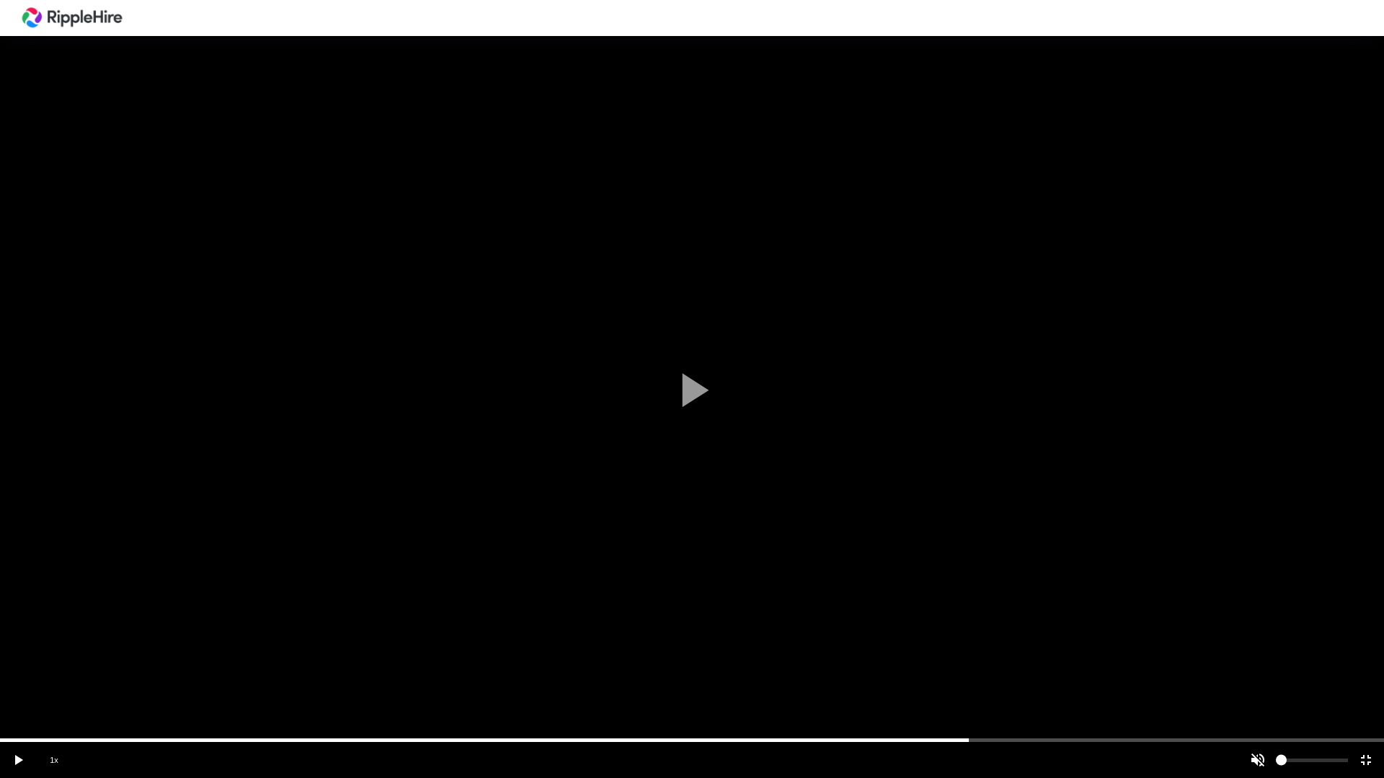
click at [871, 626] on div "scrub bar" at bounding box center [656, 760] width 1067 height 36
click at [1052, 626] on div "scrub bar" at bounding box center [656, 760] width 1067 height 36
click at [1268, 626] on div at bounding box center [692, 389] width 1384 height 778
click at [1282, 626] on div at bounding box center [692, 389] width 1384 height 778
click at [1294, 626] on div at bounding box center [692, 389] width 1384 height 778
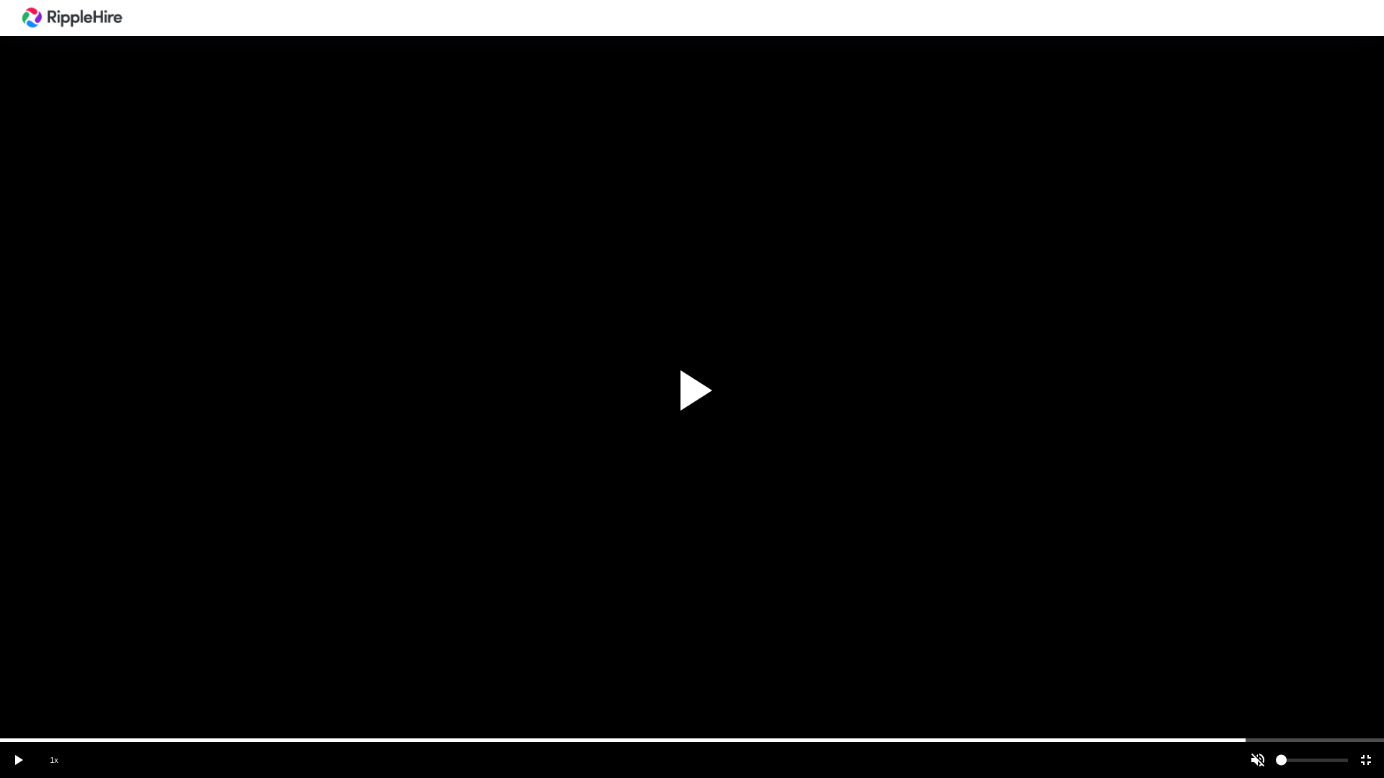
click at [1299, 626] on div at bounding box center [692, 389] width 1384 height 778
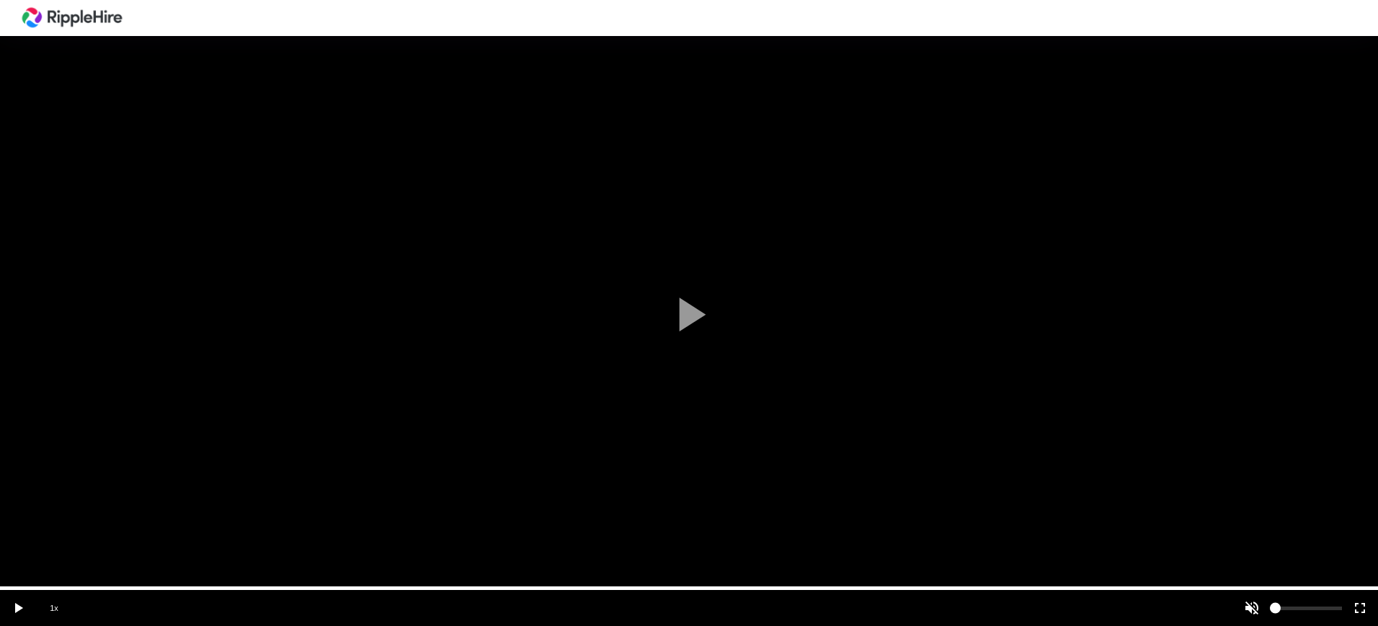
scroll to position [270, 0]
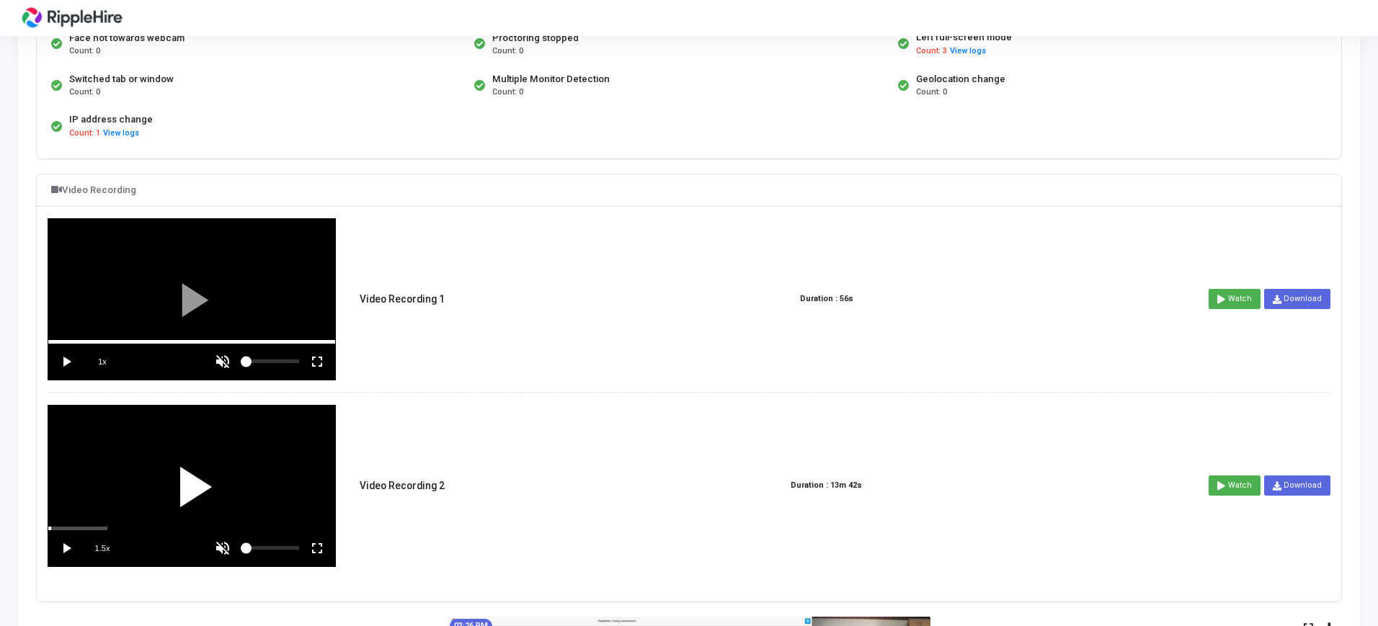
click at [173, 456] on div at bounding box center [191, 486] width 287 height 161
click at [963, 47] on button "View logs" at bounding box center [967, 52] width 37 height 14
click at [936, 47] on span "Count: 3" at bounding box center [931, 51] width 31 height 12
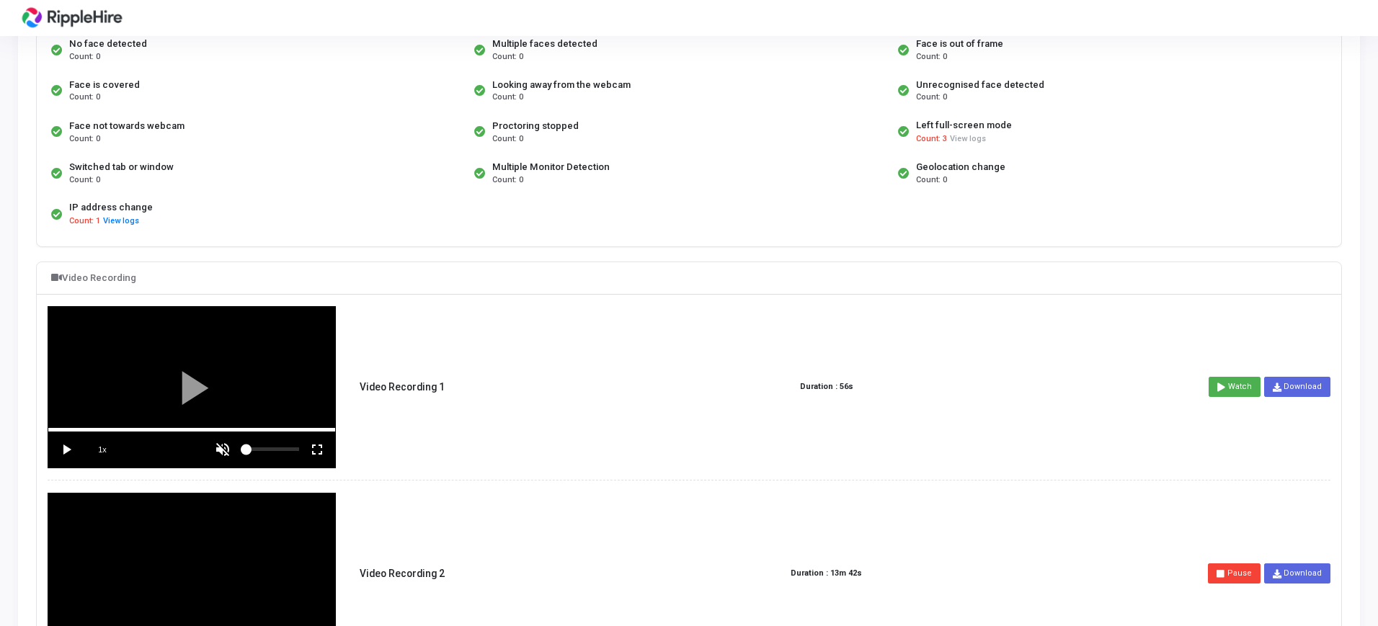
scroll to position [180, 0]
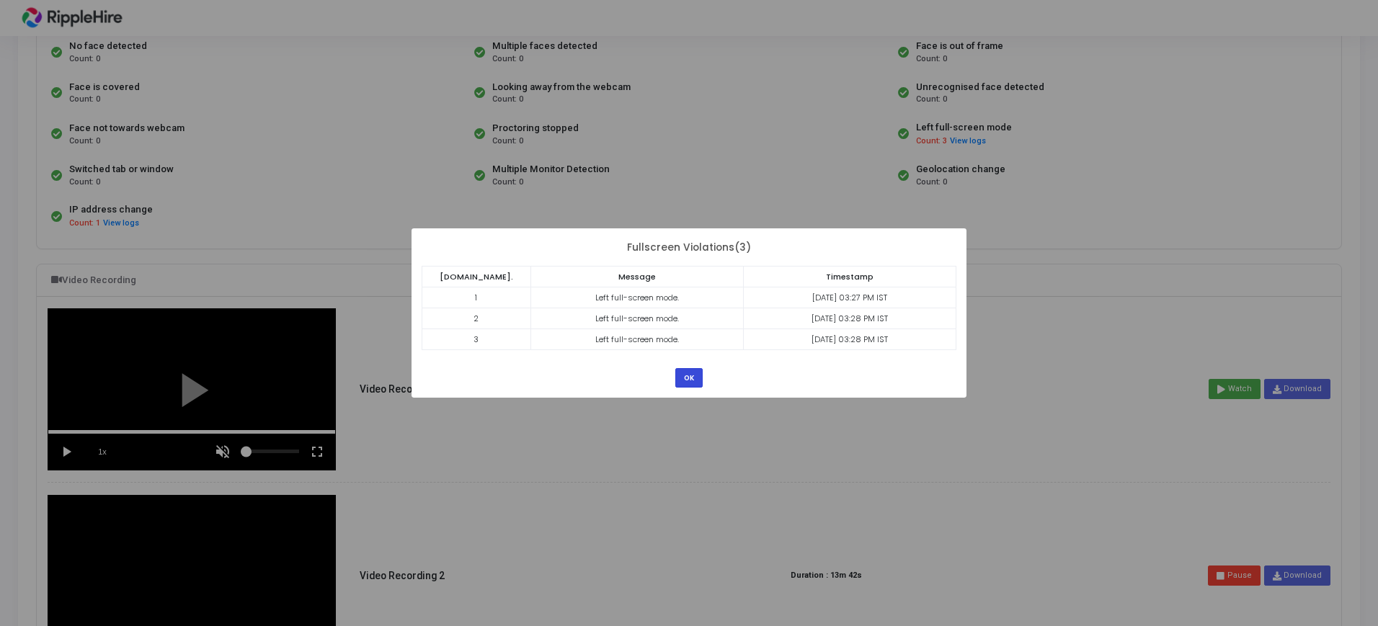
click at [688, 374] on button "OK" at bounding box center [688, 377] width 27 height 19
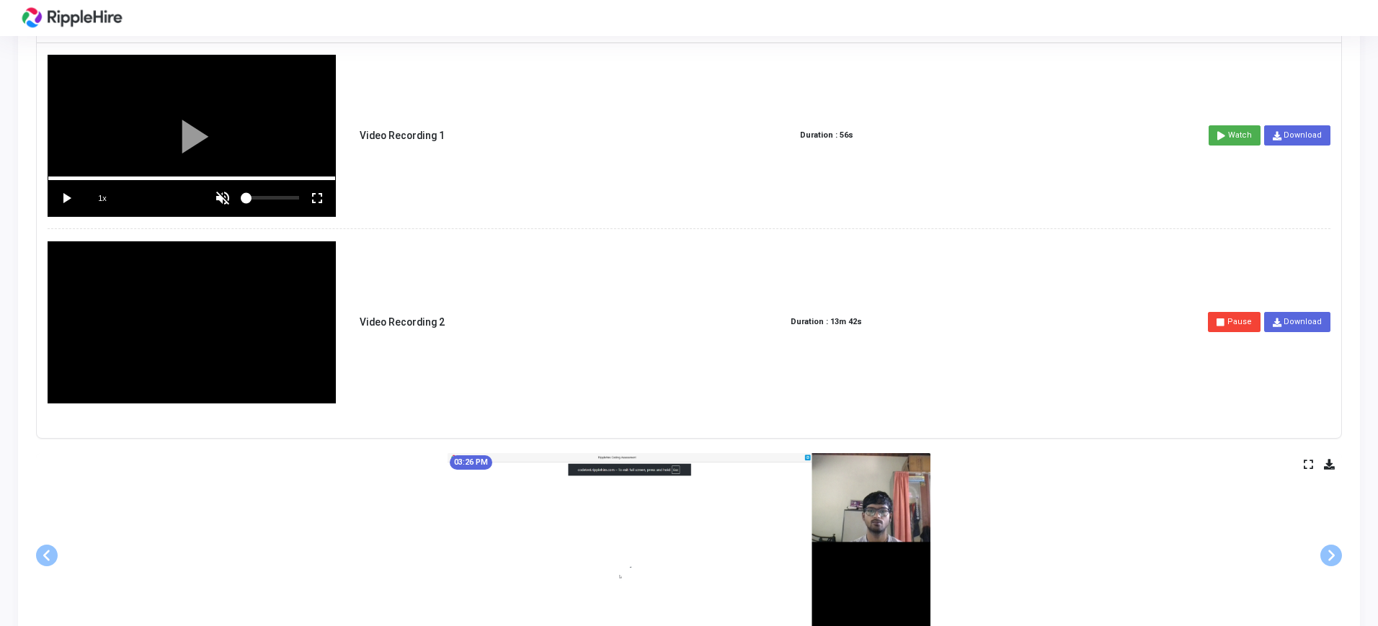
scroll to position [450, 0]
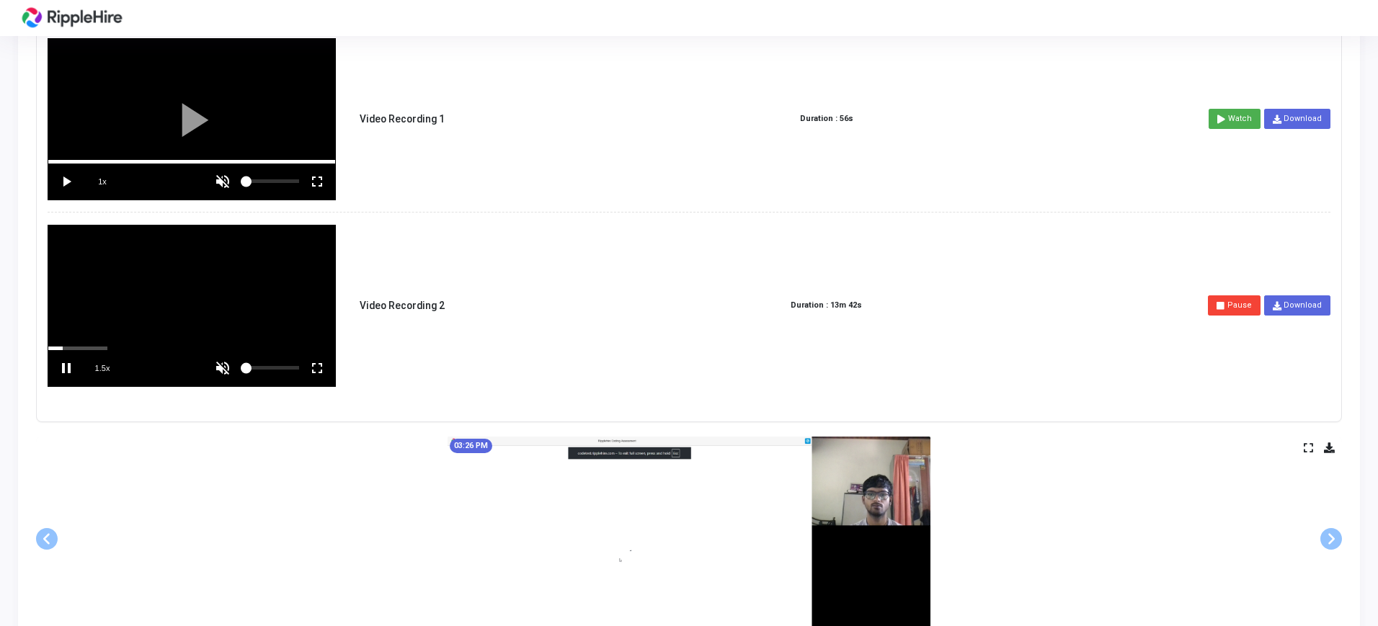
click at [114, 164] on span "1x" at bounding box center [102, 182] width 36 height 36
click at [84, 331] on div at bounding box center [191, 306] width 287 height 161
click at [326, 371] on vg-fullscreen at bounding box center [317, 368] width 36 height 36
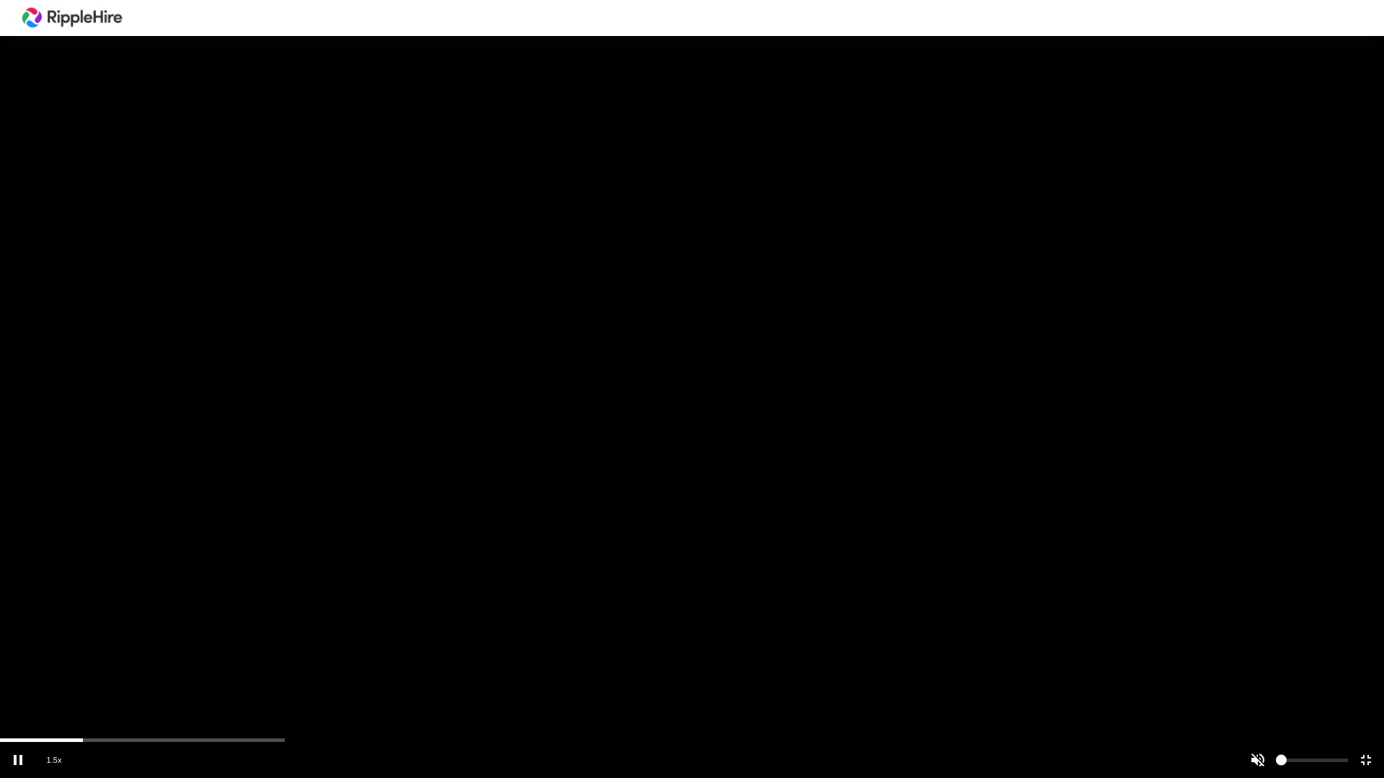
click at [21, 626] on vg-play-pause at bounding box center [18, 760] width 36 height 36
click at [113, 626] on div at bounding box center [692, 389] width 1384 height 778
click at [115, 626] on div "scrub bar" at bounding box center [692, 741] width 1384 height 4
click at [14, 626] on vg-play-pause at bounding box center [18, 760] width 36 height 36
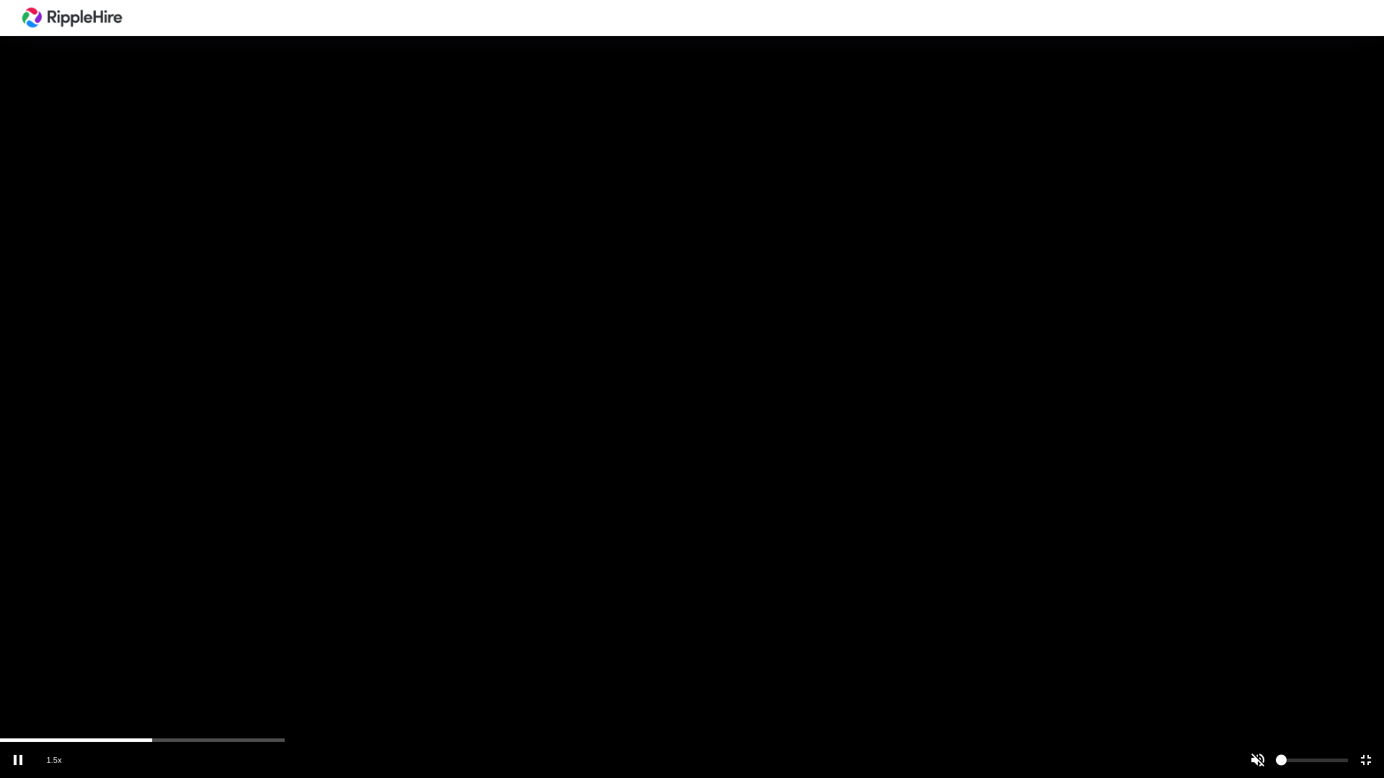
click at [187, 626] on div "scrub bar" at bounding box center [692, 741] width 1384 height 4
click at [222, 626] on div "scrub bar" at bounding box center [692, 741] width 1384 height 4
click at [245, 626] on div "scrub bar" at bounding box center [692, 741] width 1384 height 4
click at [275, 626] on div "scrub bar" at bounding box center [692, 741] width 1384 height 4
click at [289, 626] on div "scrub bar" at bounding box center [692, 741] width 1384 height 4
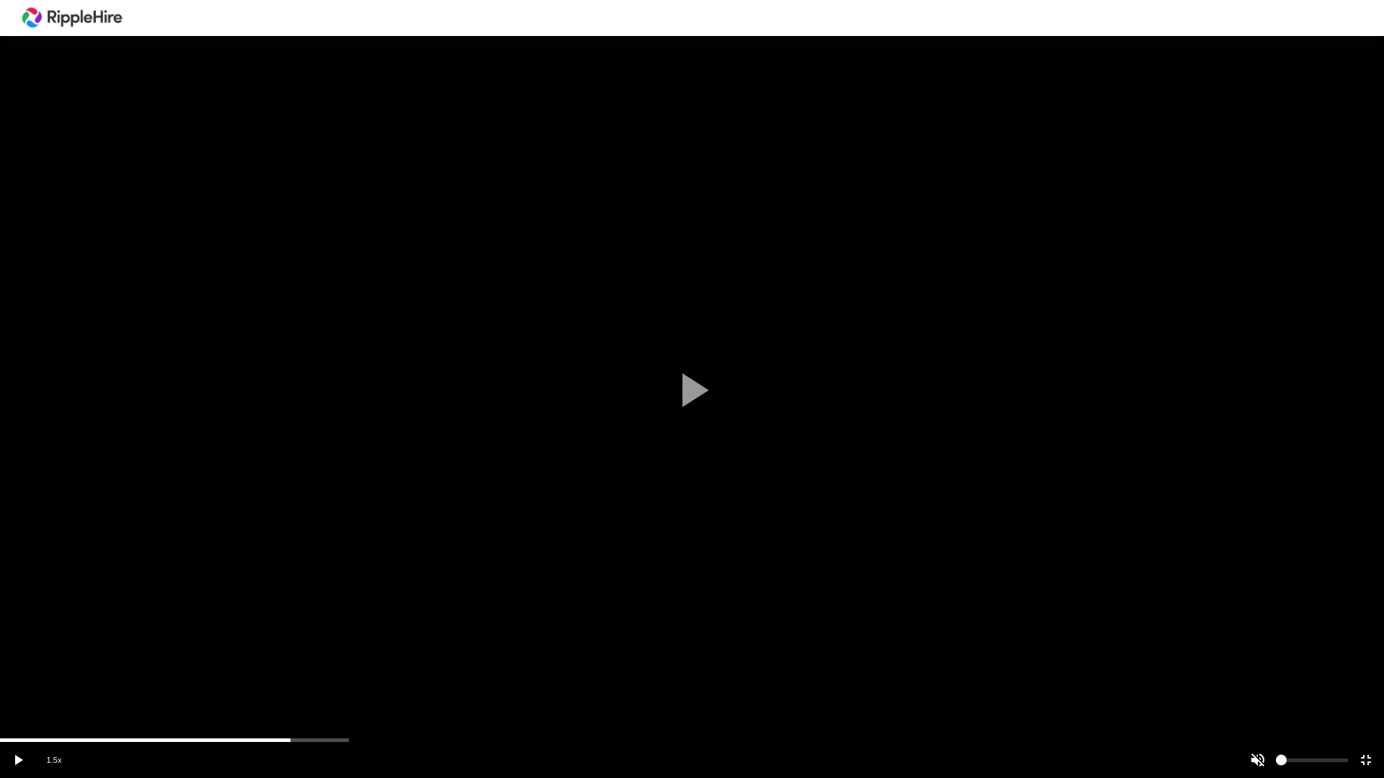
click at [311, 626] on div "scrub bar" at bounding box center [692, 741] width 1384 height 4
click at [329, 626] on div "scrub bar" at bounding box center [656, 760] width 1067 height 36
click at [352, 626] on div "scrub bar" at bounding box center [656, 760] width 1067 height 36
click at [381, 626] on div "scrub bar" at bounding box center [692, 741] width 1384 height 4
click at [417, 626] on div "scrub bar" at bounding box center [656, 760] width 1067 height 36
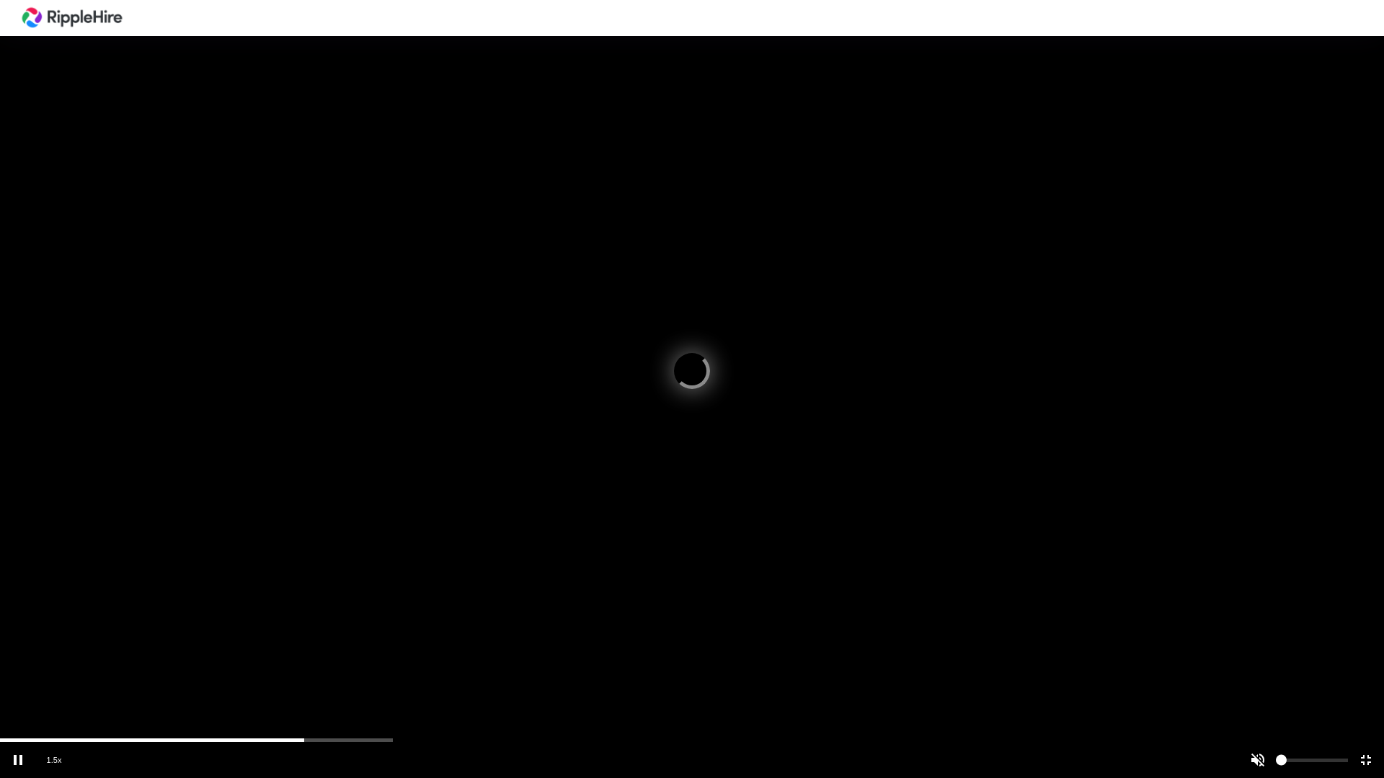
click at [412, 626] on div "scrub bar" at bounding box center [656, 760] width 1067 height 36
click at [411, 626] on div at bounding box center [692, 389] width 1384 height 778
click at [409, 626] on div "scrub bar" at bounding box center [692, 741] width 1384 height 4
click at [460, 626] on div at bounding box center [692, 389] width 1384 height 778
click at [512, 626] on div at bounding box center [692, 389] width 1384 height 778
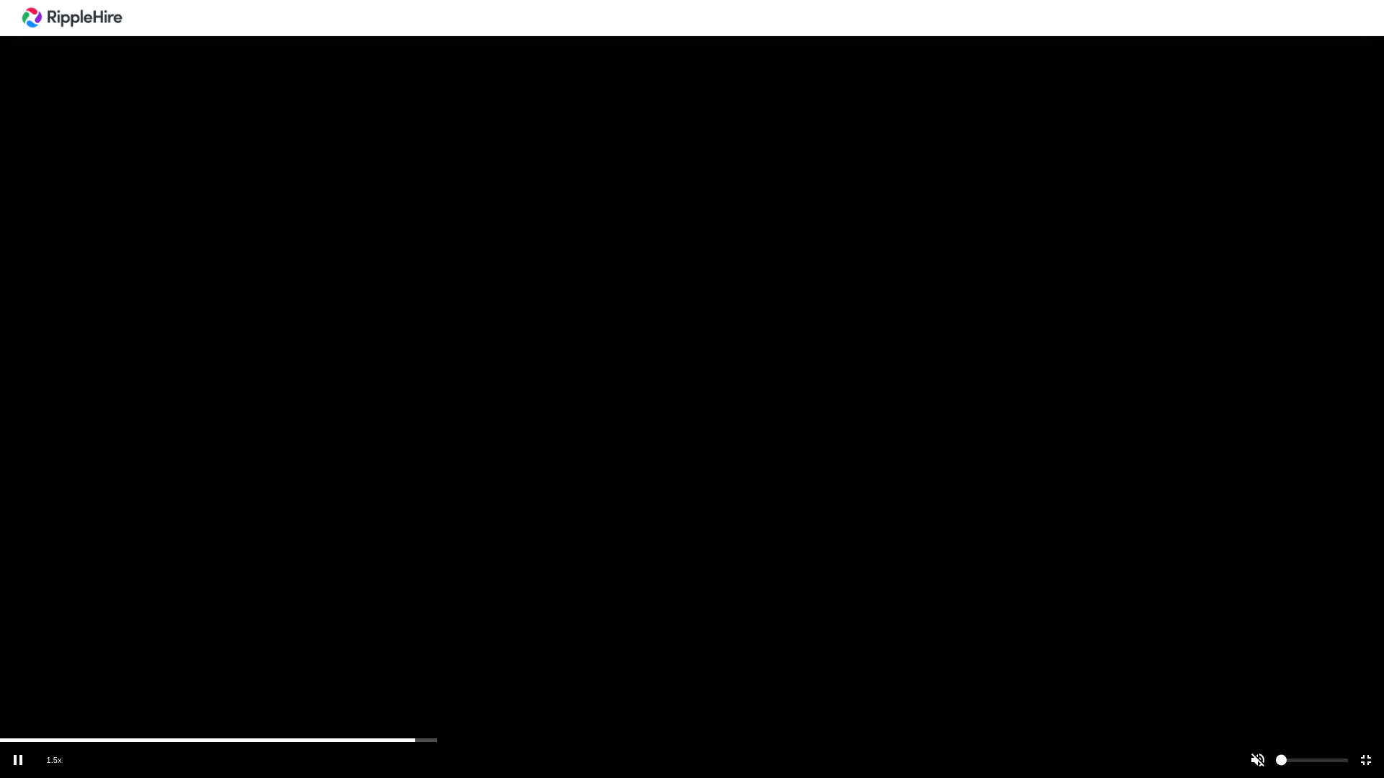
click at [453, 626] on div at bounding box center [692, 389] width 1384 height 778
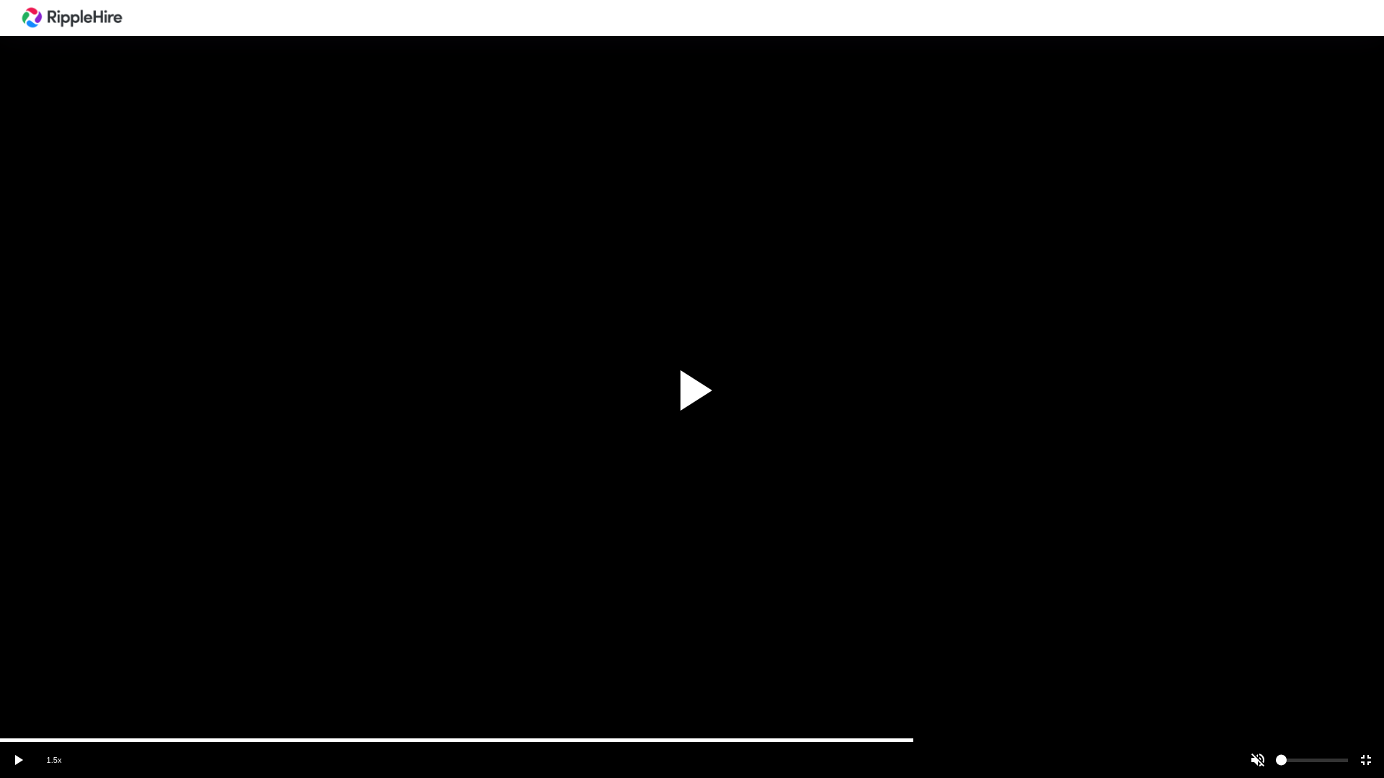
drag, startPoint x: 414, startPoint y: 739, endPoint x: 940, endPoint y: 736, distance: 526.1
click at [940, 626] on vg-player "1.5x" at bounding box center [692, 389] width 1384 height 778
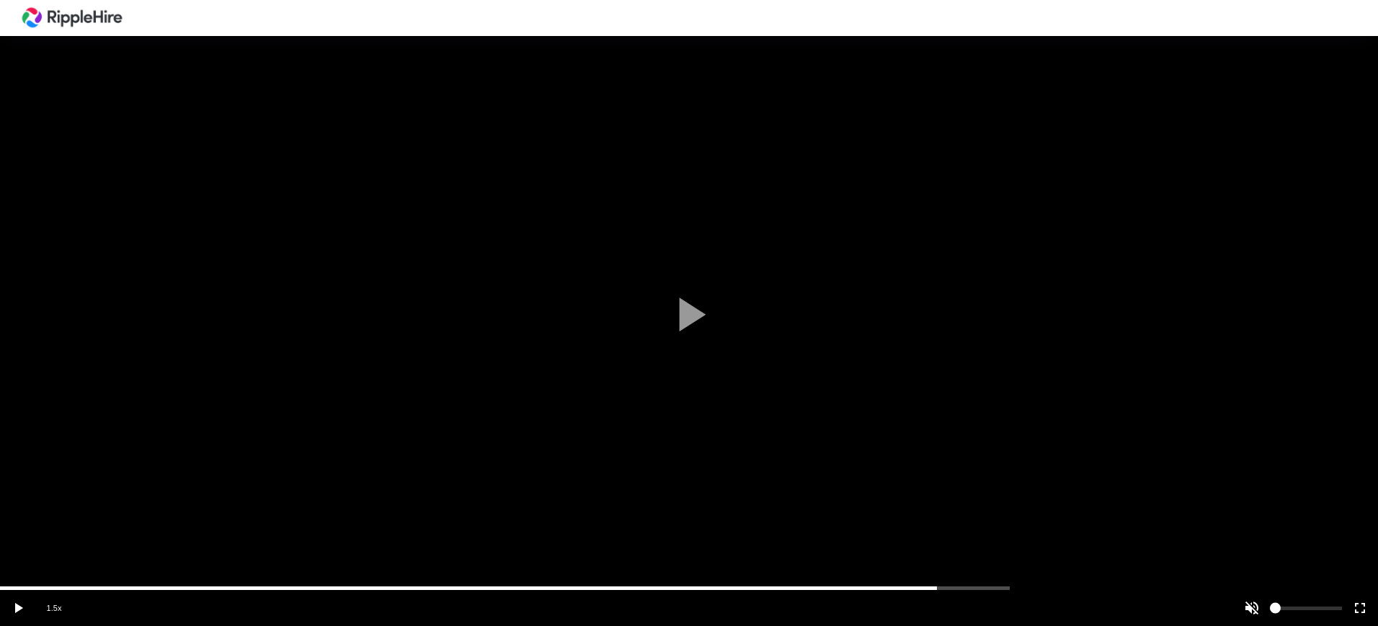
scroll to position [270, 0]
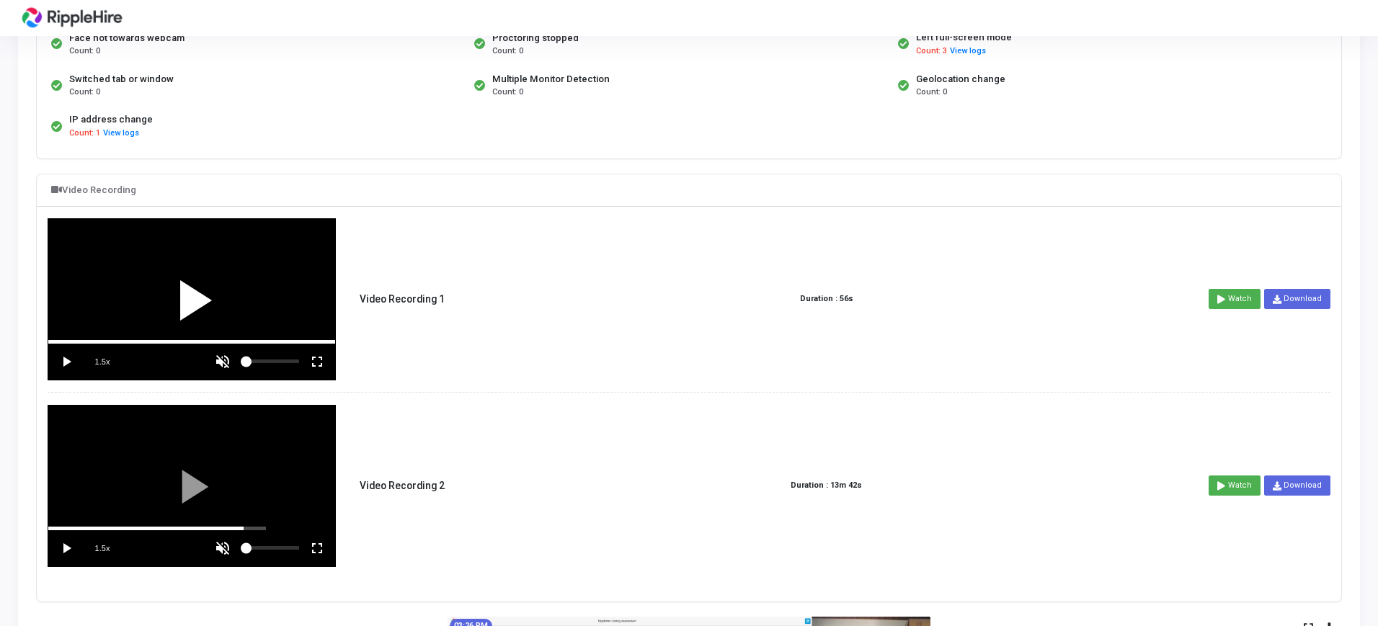
click at [140, 315] on div at bounding box center [191, 299] width 287 height 161
click at [326, 355] on vg-fullscreen at bounding box center [317, 362] width 36 height 36
click at [68, 547] on vg-play-pause at bounding box center [66, 548] width 36 height 36
click at [68, 360] on vg-play-pause at bounding box center [66, 362] width 36 height 36
drag, startPoint x: 243, startPoint y: 528, endPoint x: 0, endPoint y: 528, distance: 242.9
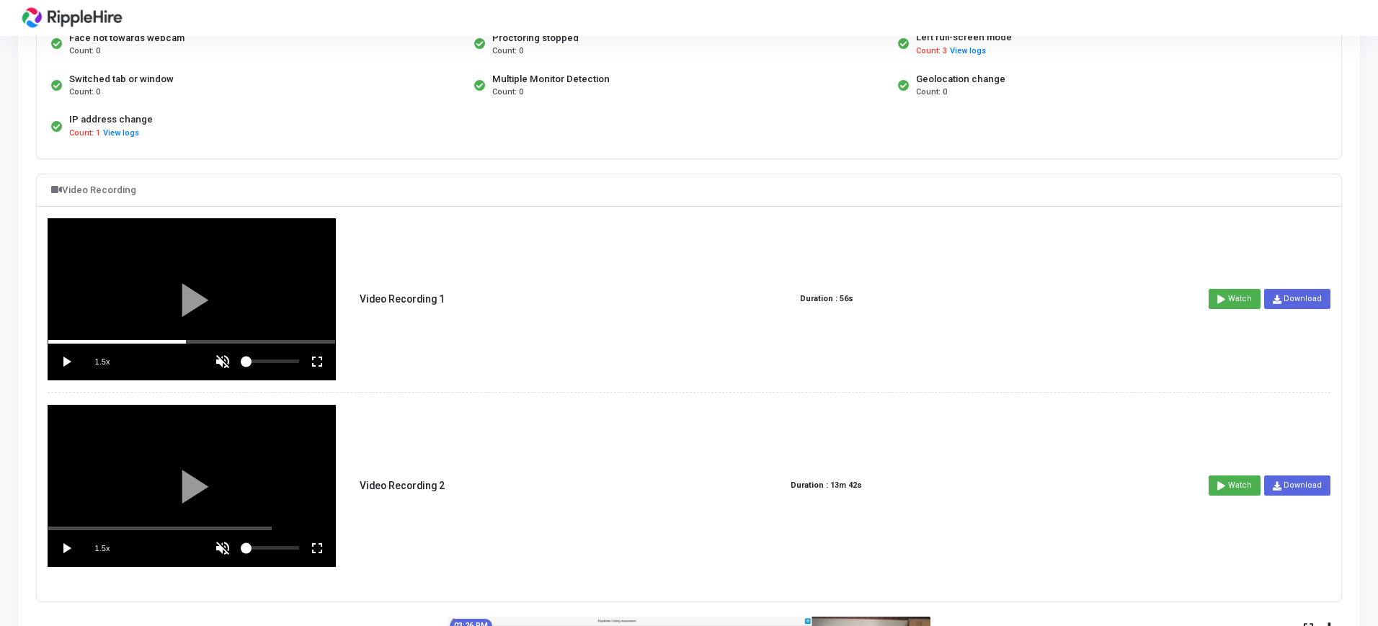
click at [0, 356] on html "Arjun arjunnair4521@yopmail.com 4 violations found Top Performer Copy Public Li…" at bounding box center [689, 43] width 1378 height 626
click at [72, 549] on vg-play-pause at bounding box center [66, 548] width 36 height 36
